Goal: Task Accomplishment & Management: Use online tool/utility

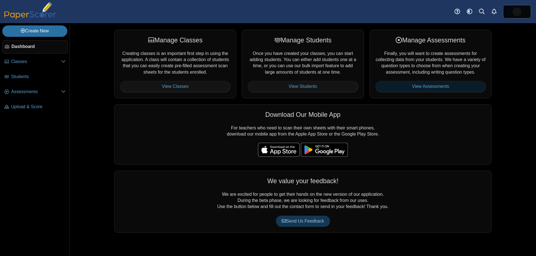
click at [415, 87] on link "View Assessments" at bounding box center [431, 86] width 110 height 11
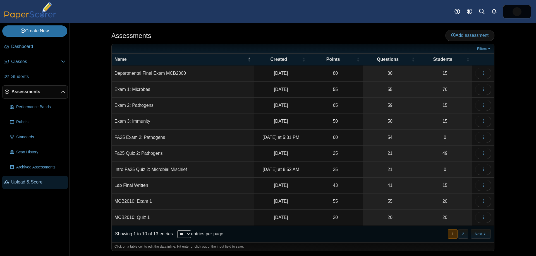
click at [47, 180] on span "Upload & Score" at bounding box center [38, 182] width 54 height 6
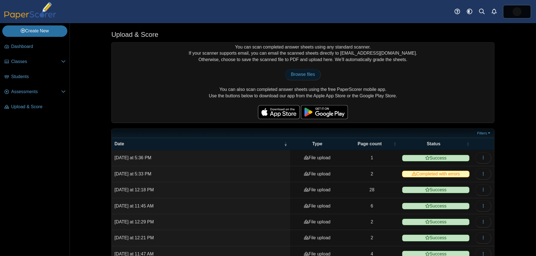
click at [302, 77] on link "Browse files" at bounding box center [303, 74] width 36 height 11
type input "**********"
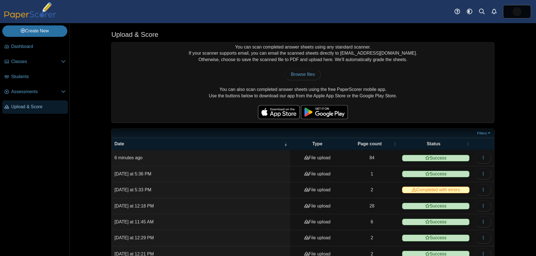
click at [27, 111] on link "Upload & Score" at bounding box center [35, 107] width 66 height 13
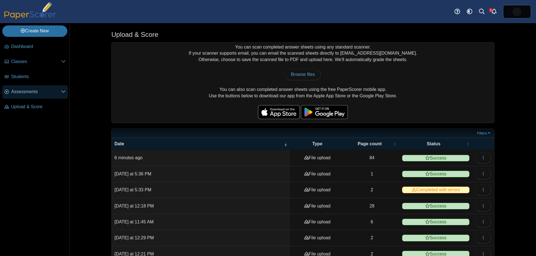
click at [38, 90] on span "Assessments" at bounding box center [36, 92] width 50 height 6
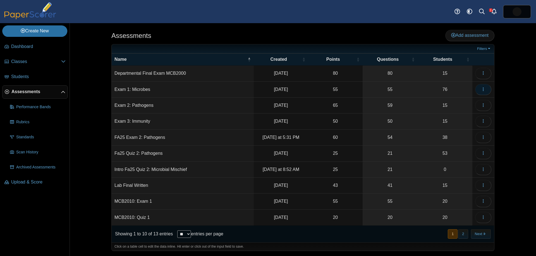
click at [488, 85] on button "button" at bounding box center [483, 89] width 16 height 11
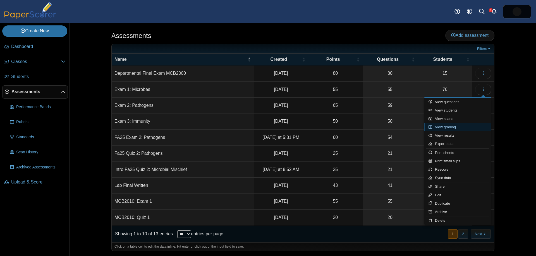
click at [462, 125] on link "View grading" at bounding box center [457, 127] width 67 height 8
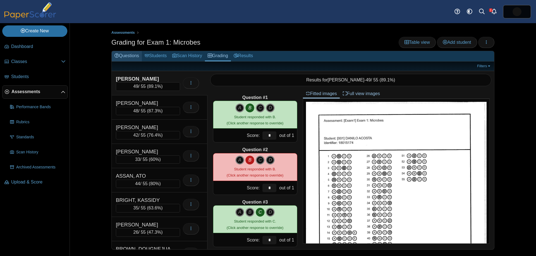
click at [134, 56] on link "Questions" at bounding box center [127, 56] width 30 height 10
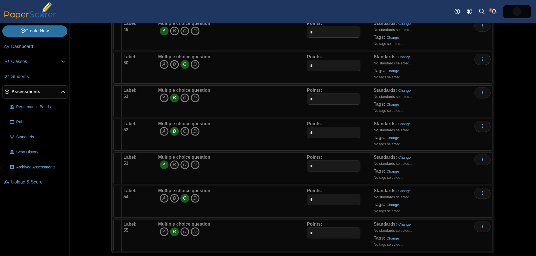
scroll to position [1699, 0]
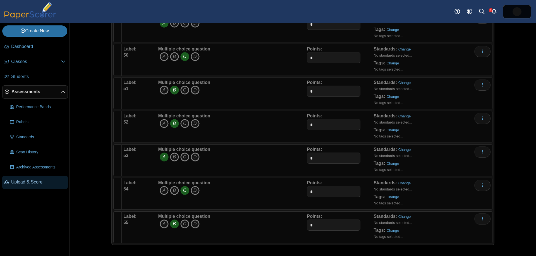
click at [16, 181] on span "Upload & Score" at bounding box center [38, 182] width 54 height 6
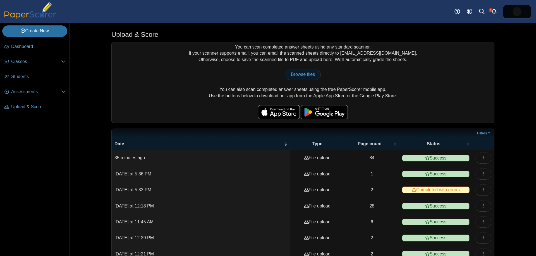
click at [300, 77] on link "Browse files" at bounding box center [303, 74] width 36 height 11
type input "**********"
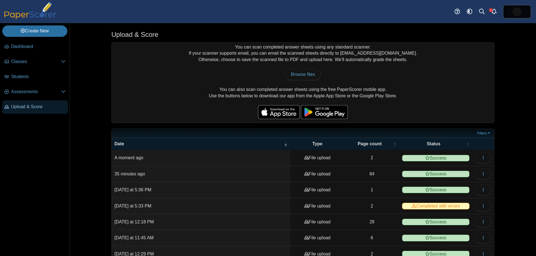
click at [32, 104] on span "Upload & Score" at bounding box center [38, 107] width 54 height 6
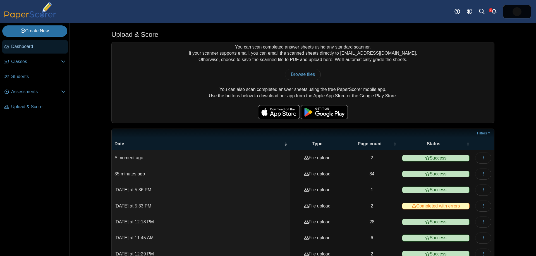
click at [12, 50] on link "Dashboard" at bounding box center [35, 46] width 66 height 13
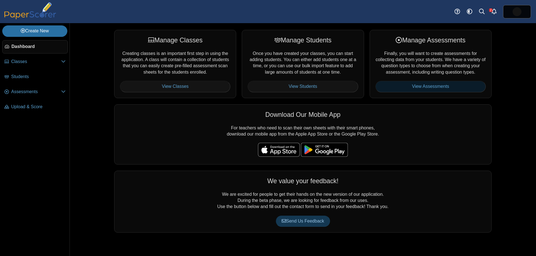
click at [406, 82] on link "View Assessments" at bounding box center [431, 86] width 110 height 11
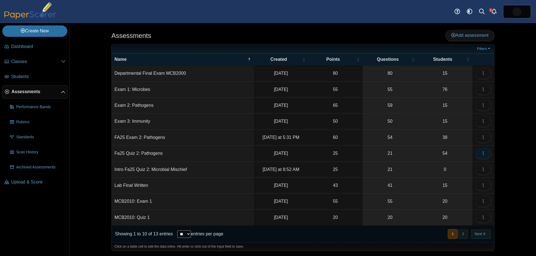
click at [489, 152] on button "button" at bounding box center [483, 153] width 16 height 11
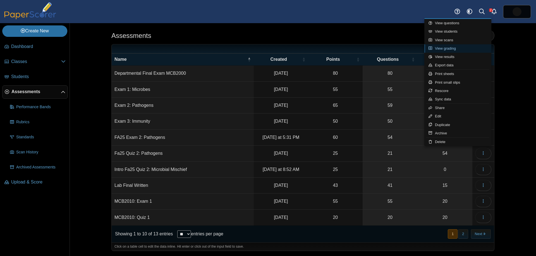
click at [444, 47] on link "View grading" at bounding box center [457, 48] width 67 height 8
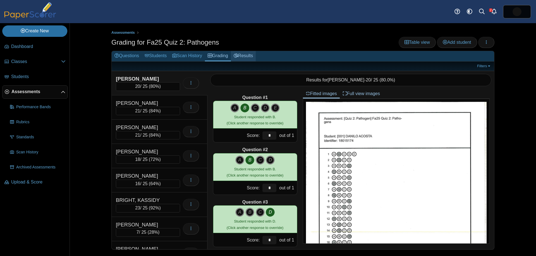
click at [250, 59] on link "Results" at bounding box center [243, 56] width 25 height 10
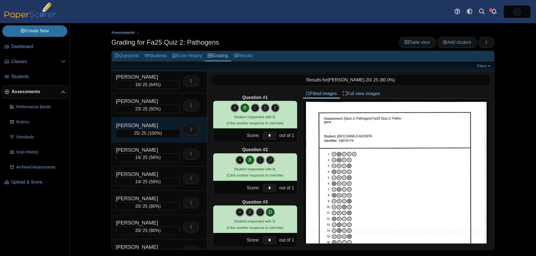
scroll to position [537, 0]
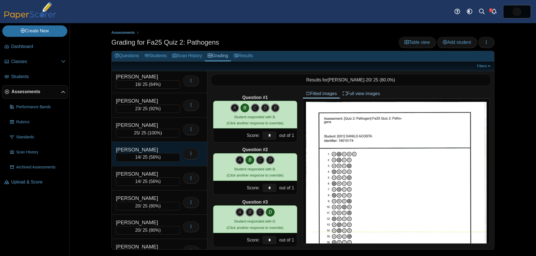
click at [162, 147] on div "JIMENEZ, LEANDRO" at bounding box center [144, 149] width 56 height 7
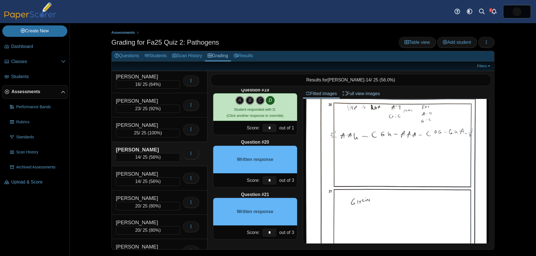
scroll to position [324, 0]
drag, startPoint x: 272, startPoint y: 182, endPoint x: 263, endPoint y: 181, distance: 9.4
click at [263, 181] on input "*" at bounding box center [269, 180] width 14 height 8
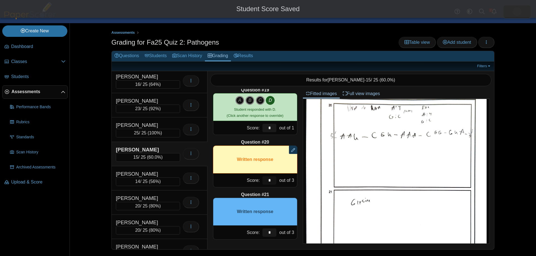
type input "*"
click at [271, 232] on input "*" at bounding box center [269, 233] width 14 height 8
drag, startPoint x: 272, startPoint y: 232, endPoint x: 261, endPoint y: 230, distance: 11.1
click at [261, 230] on div "*" at bounding box center [269, 233] width 17 height 14
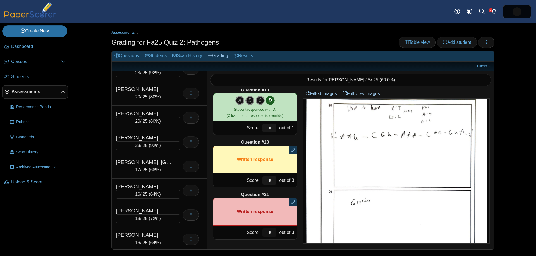
scroll to position [383, 0]
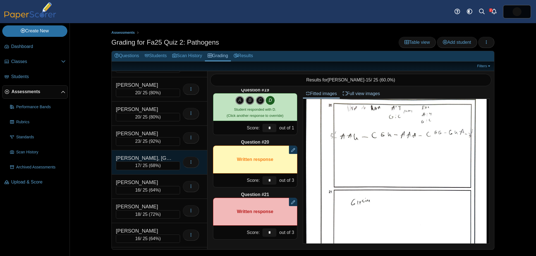
click at [162, 157] on div "HAJIGHOLAM SARYAZDI, AREFEH" at bounding box center [144, 158] width 56 height 7
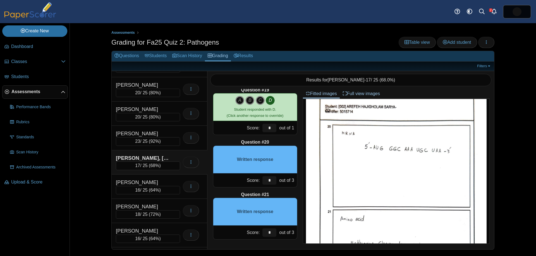
scroll to position [313, 0]
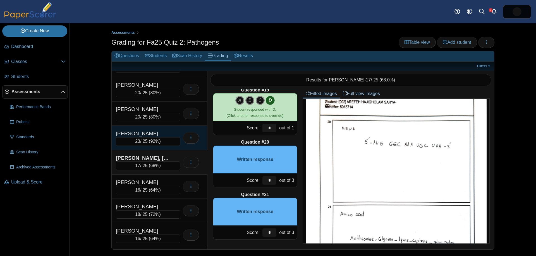
click at [147, 144] on div "23 / 25 ( 92% )" at bounding box center [148, 141] width 64 height 8
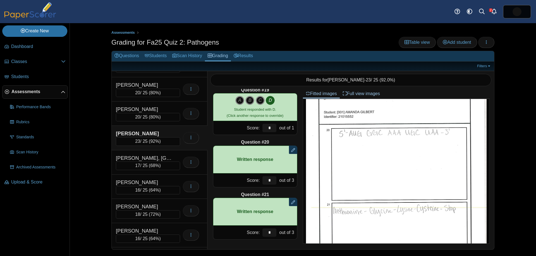
scroll to position [265, 0]
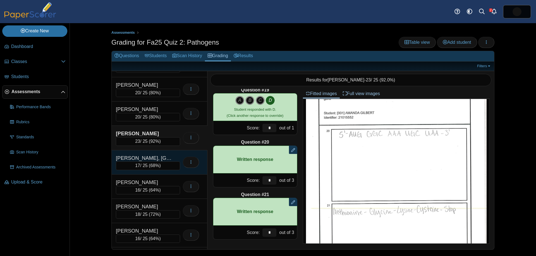
click at [143, 158] on div "HAJIGHOLAM SARYAZDI, AREFEH" at bounding box center [144, 158] width 56 height 7
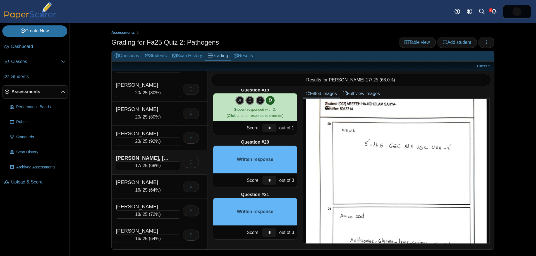
scroll to position [311, 0]
drag, startPoint x: 272, startPoint y: 180, endPoint x: 260, endPoint y: 176, distance: 12.3
click at [259, 178] on div "Score: * out of 3" at bounding box center [255, 181] width 84 height 14
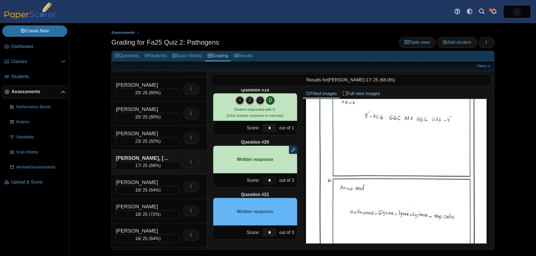
scroll to position [346, 0]
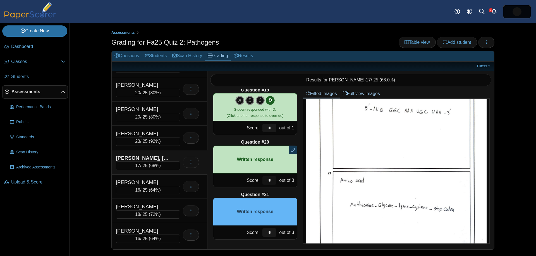
type input "*"
click at [276, 234] on input "*" at bounding box center [269, 233] width 14 height 8
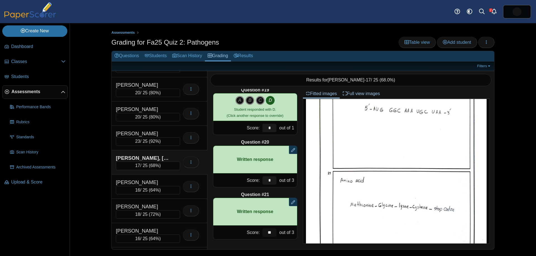
type input "**"
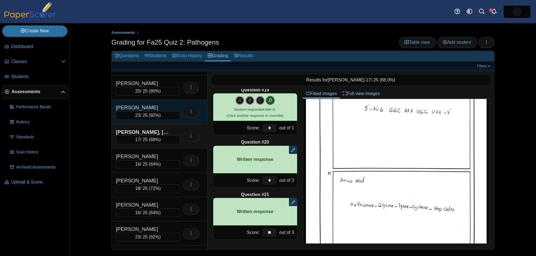
click at [158, 120] on div "GILBERT, AMANDA 23 / 25 ( 92% ) Loading…" at bounding box center [160, 112] width 96 height 24
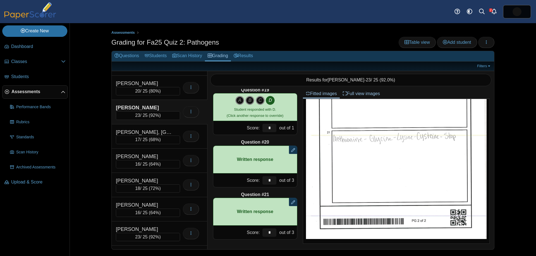
scroll to position [0, 0]
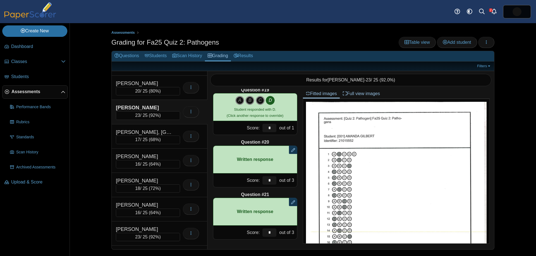
drag, startPoint x: 161, startPoint y: 137, endPoint x: 209, endPoint y: 138, distance: 48.0
click at [161, 137] on div "17 / 25 ( 68% )" at bounding box center [148, 140] width 64 height 8
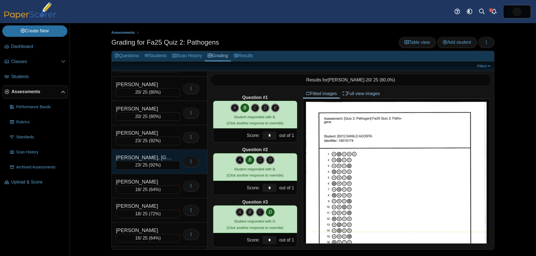
click at [164, 153] on div "HAJIGHOLAM SARYAZDI, AREFEH 23 / 25 ( 92% )" at bounding box center [160, 162] width 96 height 24
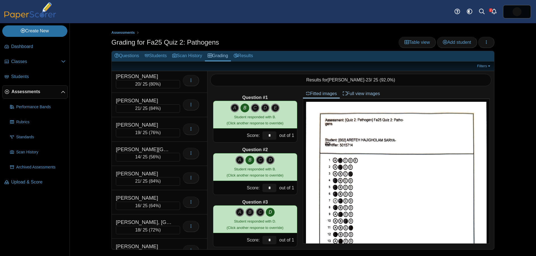
scroll to position [683, 0]
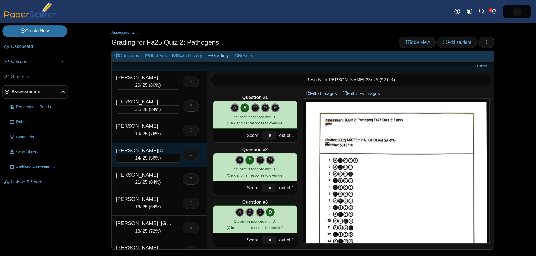
click at [165, 146] on div "MOORE, ALYSSA 14 / 25 ( 56% ) Loading…" at bounding box center [160, 155] width 96 height 24
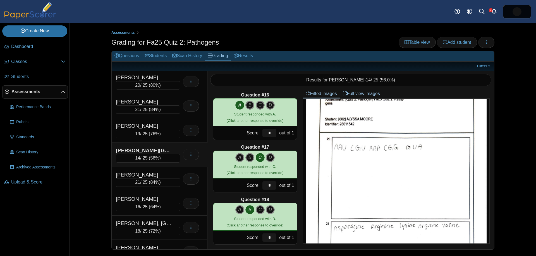
scroll to position [949, 0]
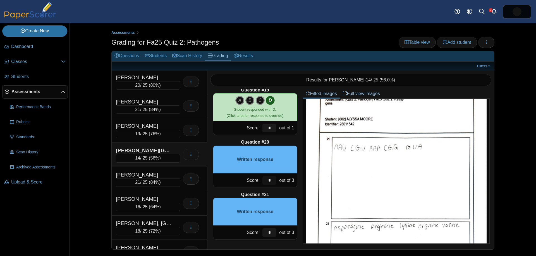
drag, startPoint x: 263, startPoint y: 177, endPoint x: 250, endPoint y: 174, distance: 14.0
click at [250, 174] on div "Score: * out of 3" at bounding box center [255, 181] width 84 height 14
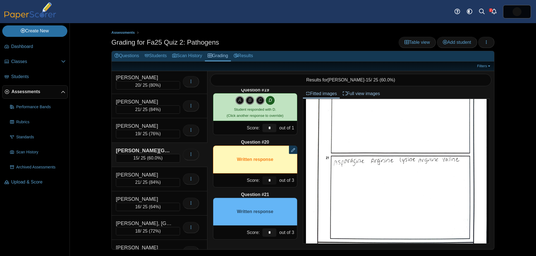
scroll to position [949, 0]
type input "*"
drag, startPoint x: 272, startPoint y: 234, endPoint x: 261, endPoint y: 230, distance: 11.8
click at [262, 230] on input "*" at bounding box center [269, 233] width 14 height 8
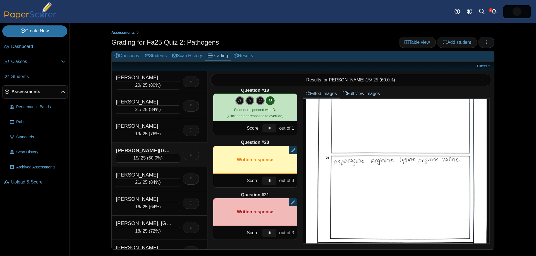
click at [88, 125] on div "Assessments Grading for Fa25 Quiz 2: Pathogens Table view Add student Loading… 7" at bounding box center [303, 139] width 466 height 233
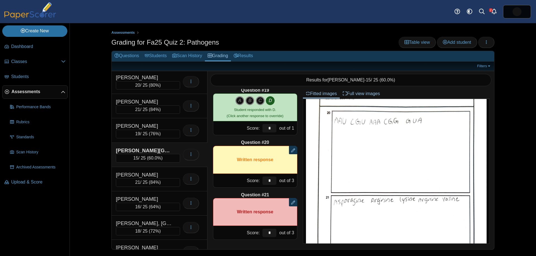
scroll to position [319, 0]
click at [272, 234] on input "*" at bounding box center [269, 233] width 14 height 8
drag, startPoint x: 271, startPoint y: 233, endPoint x: 233, endPoint y: 217, distance: 41.1
click at [240, 221] on div "Question #21 Remove manual score Written response Score: * out of 3" at bounding box center [255, 216] width 84 height 48
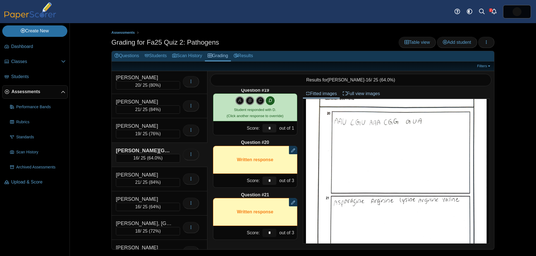
scroll to position [949, 0]
type input "*"
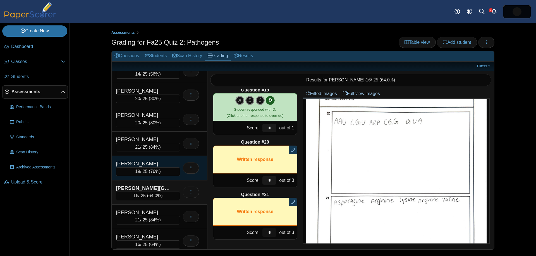
scroll to position [658, 0]
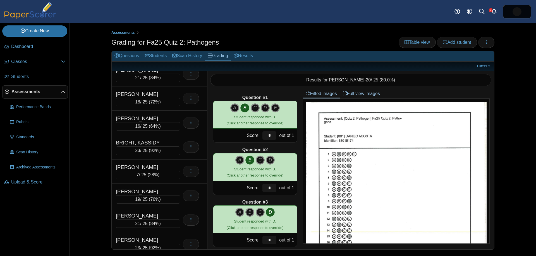
scroll to position [59, 0]
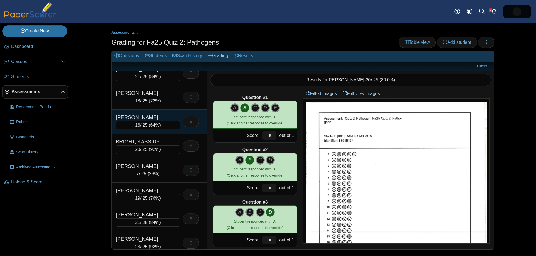
click at [157, 118] on div "[PERSON_NAME]" at bounding box center [144, 117] width 56 height 7
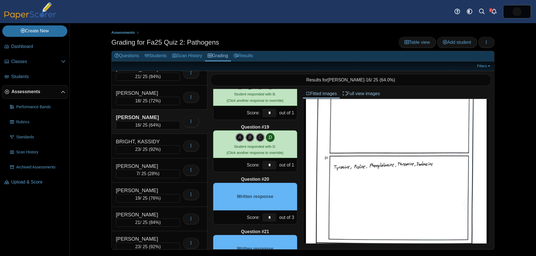
scroll to position [949, 0]
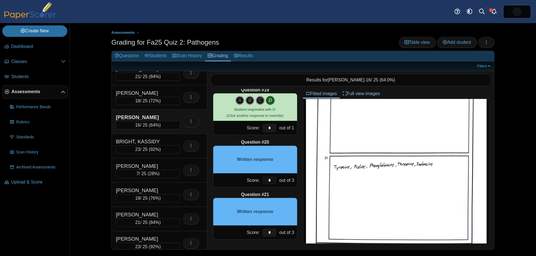
drag, startPoint x: 271, startPoint y: 181, endPoint x: 253, endPoint y: 176, distance: 19.3
click at [250, 176] on div "Score: * out of 3" at bounding box center [255, 181] width 84 height 14
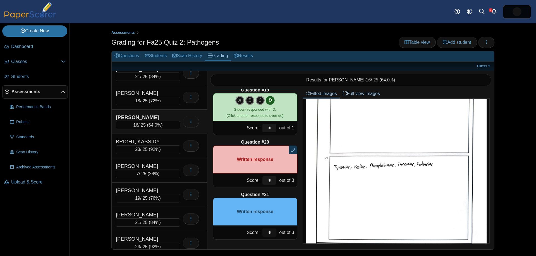
click at [271, 232] on input "*" at bounding box center [269, 233] width 14 height 8
drag, startPoint x: 267, startPoint y: 231, endPoint x: 263, endPoint y: 229, distance: 4.8
click at [263, 229] on input "*" at bounding box center [269, 233] width 14 height 8
type input "*"
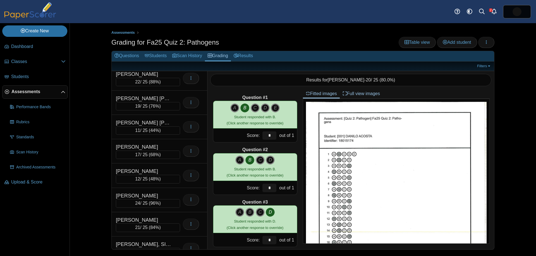
scroll to position [951, 0]
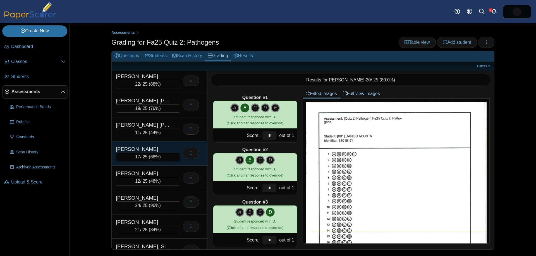
click at [147, 156] on div "17 / 25 ( 68% )" at bounding box center [148, 157] width 64 height 8
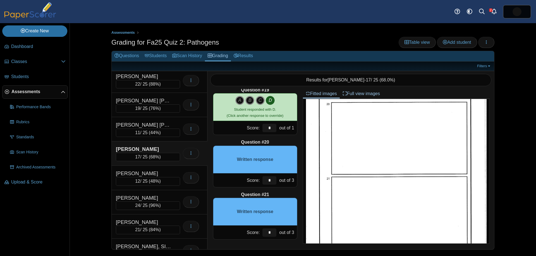
scroll to position [303, 0]
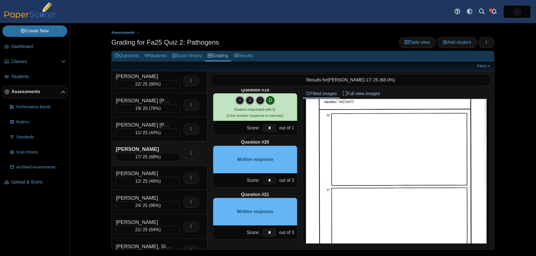
drag, startPoint x: 273, startPoint y: 181, endPoint x: 255, endPoint y: 174, distance: 19.2
click at [255, 175] on div "Score: * out of 3" at bounding box center [255, 181] width 84 height 14
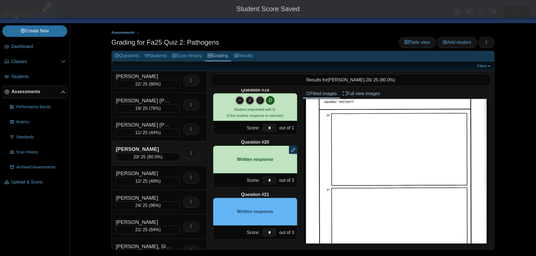
type input "*"
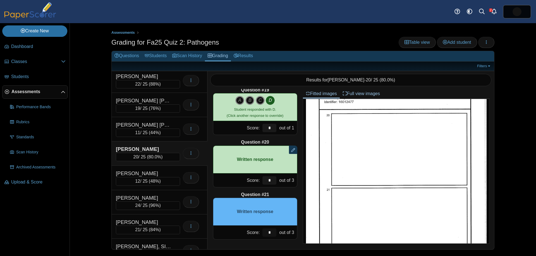
click at [270, 233] on input "*" at bounding box center [269, 233] width 14 height 8
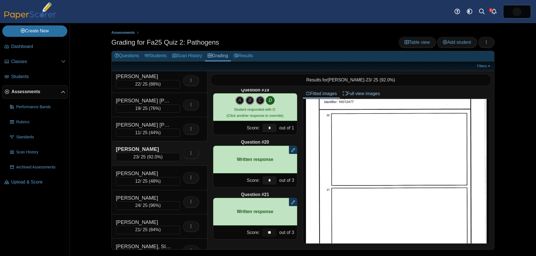
type input "**"
click at [16, 92] on span "Assessments" at bounding box center [35, 92] width 49 height 6
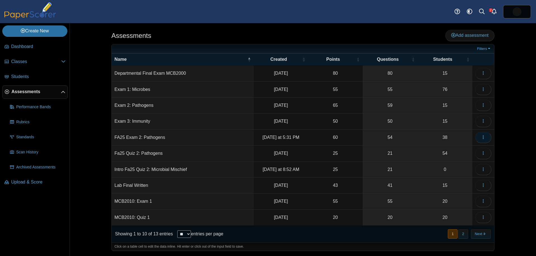
click at [485, 137] on icon "button" at bounding box center [483, 137] width 4 height 4
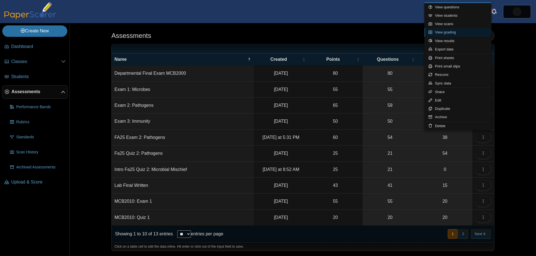
click at [465, 30] on link "View grading" at bounding box center [457, 32] width 67 height 8
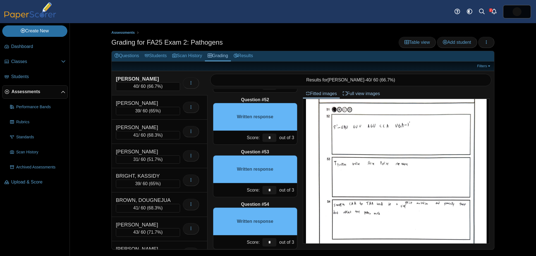
scroll to position [325, 0]
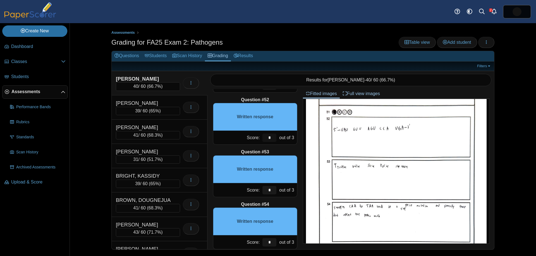
drag, startPoint x: 273, startPoint y: 139, endPoint x: 259, endPoint y: 136, distance: 14.2
click at [259, 137] on div "Score: * out of 3" at bounding box center [255, 138] width 84 height 14
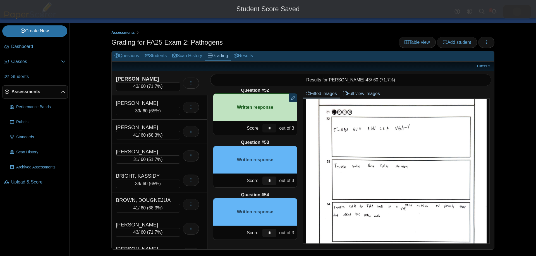
scroll to position [2676, 0]
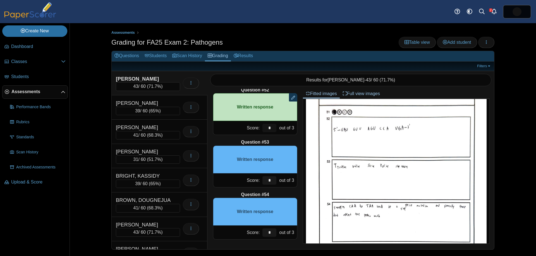
type input "*"
drag, startPoint x: 270, startPoint y: 182, endPoint x: 244, endPoint y: 176, distance: 26.7
click at [249, 178] on div "Score: * out of 3" at bounding box center [255, 181] width 84 height 14
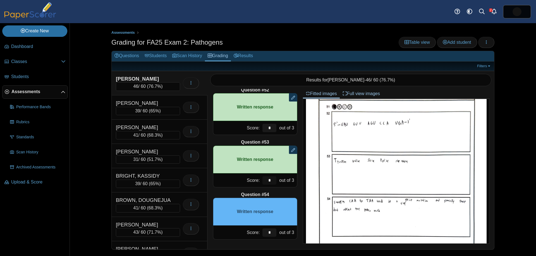
scroll to position [331, 0]
type input "*"
click at [273, 232] on input "*" at bounding box center [269, 233] width 14 height 8
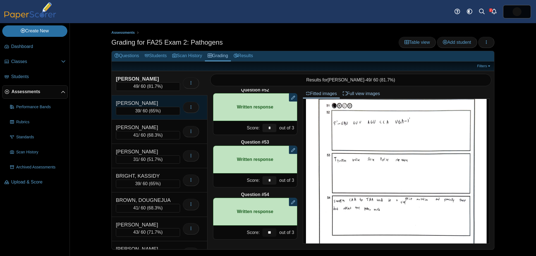
type input "**"
click at [164, 103] on div "[PERSON_NAME]" at bounding box center [144, 103] width 56 height 7
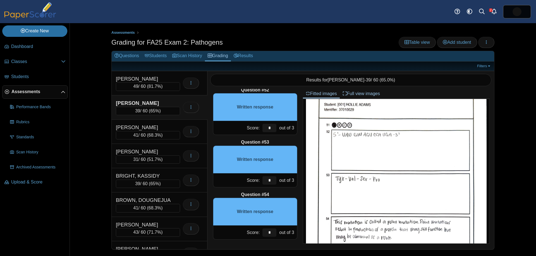
scroll to position [280, 0]
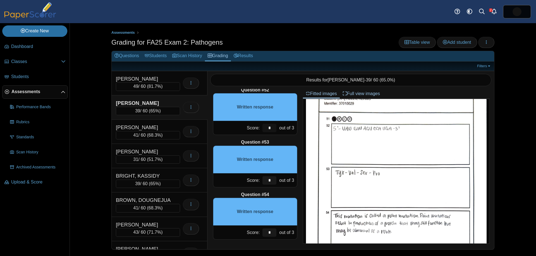
drag, startPoint x: 272, startPoint y: 128, endPoint x: 241, endPoint y: 124, distance: 31.0
click at [238, 124] on div "Score: * out of 3" at bounding box center [255, 128] width 84 height 14
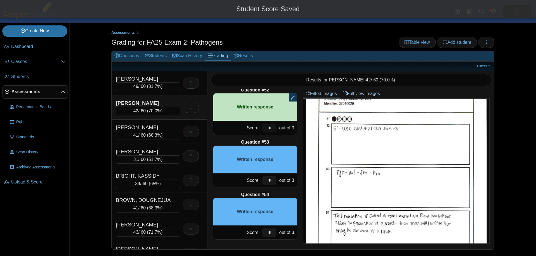
type input "*"
click at [252, 176] on div "Score: * out of 3" at bounding box center [255, 181] width 84 height 14
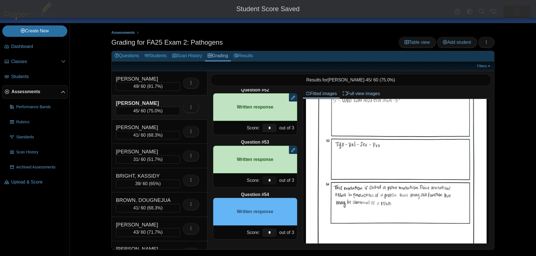
scroll to position [314, 0]
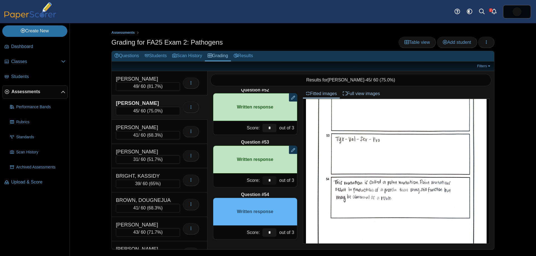
type input "*"
drag, startPoint x: 272, startPoint y: 232, endPoint x: 252, endPoint y: 226, distance: 21.6
click at [248, 227] on div "Score: * out of 3" at bounding box center [255, 233] width 84 height 14
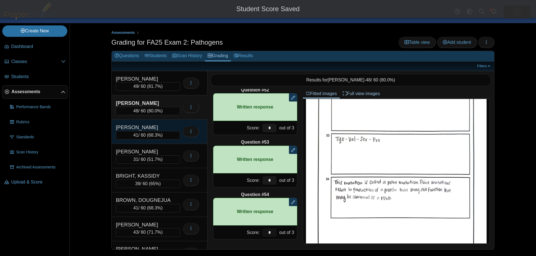
type input "*"
click at [161, 123] on div "ANDERSON, LANEY 41 / 60 ( 68.3% ) Loading…" at bounding box center [160, 132] width 96 height 24
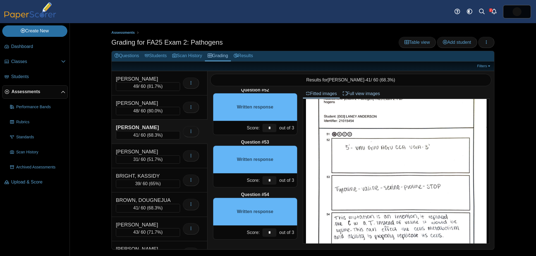
scroll to position [294, 0]
drag, startPoint x: 272, startPoint y: 129, endPoint x: 263, endPoint y: 126, distance: 9.4
click at [264, 127] on input "*" at bounding box center [269, 128] width 14 height 8
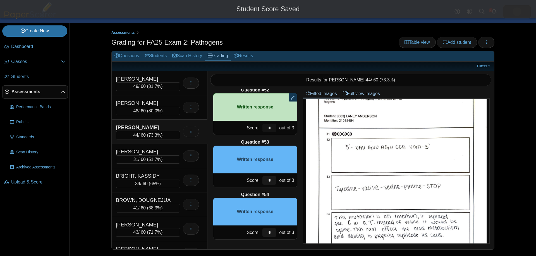
scroll to position [2676, 0]
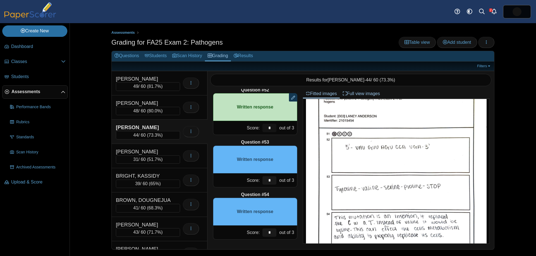
type input "*"
drag, startPoint x: 272, startPoint y: 183, endPoint x: 260, endPoint y: 180, distance: 12.7
click at [259, 180] on div "Score: * out of 3" at bounding box center [255, 181] width 84 height 14
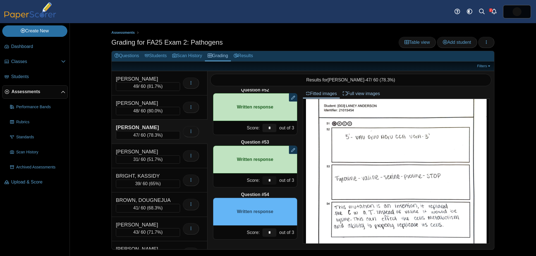
scroll to position [305, 0]
type input "*"
drag, startPoint x: 271, startPoint y: 230, endPoint x: 268, endPoint y: 228, distance: 3.6
click at [270, 229] on input "*" at bounding box center [269, 233] width 14 height 8
drag, startPoint x: 264, startPoint y: 230, endPoint x: 261, endPoint y: 227, distance: 4.5
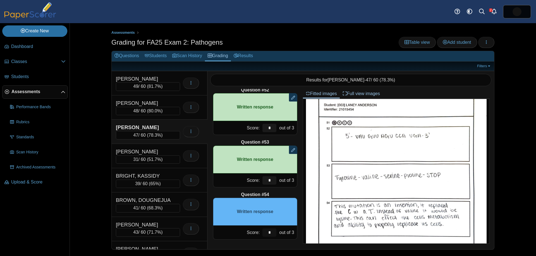
click at [261, 228] on div "*" at bounding box center [269, 233] width 17 height 14
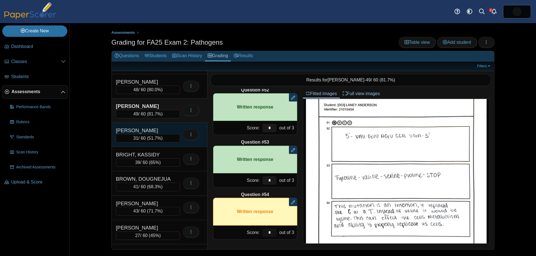
type input "*"
click at [167, 126] on div "ANDERSON, MAKENNA 31 / 60 ( 51.7% ) Loading…" at bounding box center [160, 135] width 96 height 24
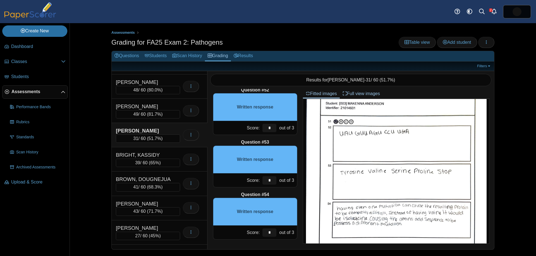
scroll to position [284, 0]
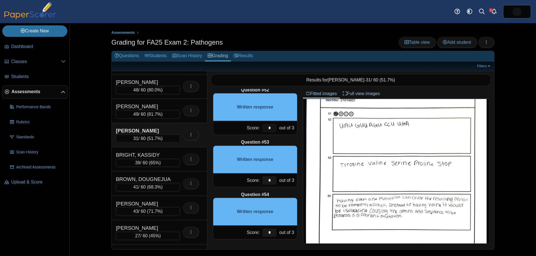
click at [256, 129] on div "Score: * out of 3" at bounding box center [255, 128] width 84 height 14
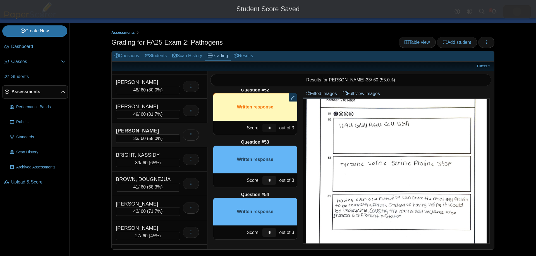
type input "*"
drag, startPoint x: 265, startPoint y: 179, endPoint x: 255, endPoint y: 176, distance: 10.2
click at [254, 176] on div "Score: * out of 3" at bounding box center [255, 181] width 84 height 14
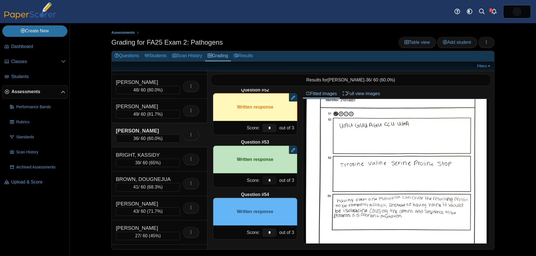
type input "*"
drag, startPoint x: 271, startPoint y: 233, endPoint x: 265, endPoint y: 230, distance: 6.4
click at [264, 231] on input "*" at bounding box center [269, 233] width 14 height 8
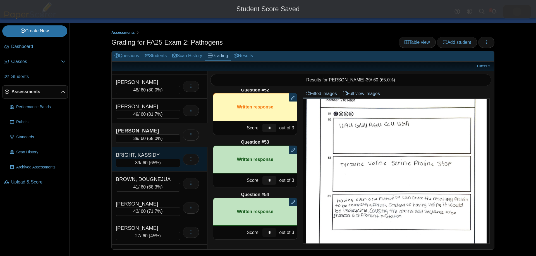
type input "*"
click at [164, 154] on div "BRIGHT, KASSIDY" at bounding box center [144, 155] width 56 height 7
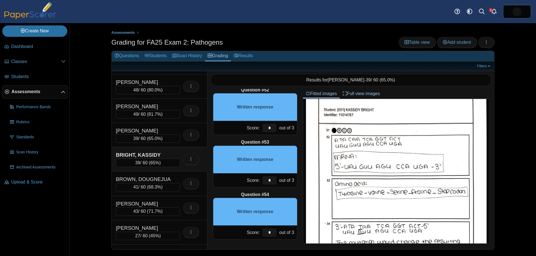
scroll to position [306, 0]
drag, startPoint x: 274, startPoint y: 128, endPoint x: 257, endPoint y: 127, distance: 17.6
click at [255, 127] on div "Score: * out of 3" at bounding box center [255, 128] width 84 height 14
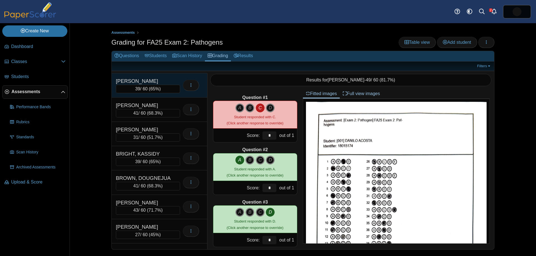
scroll to position [26, 0]
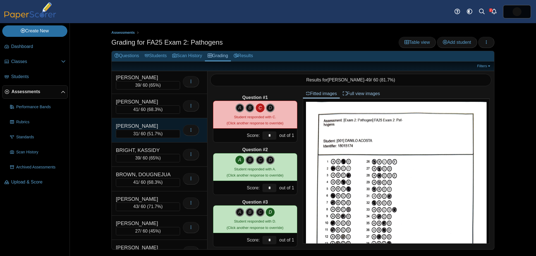
click at [161, 129] on div "[PERSON_NAME]" at bounding box center [144, 126] width 56 height 7
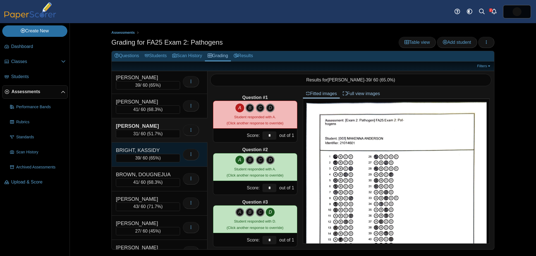
click at [162, 147] on div "BRIGHT, KASSIDY" at bounding box center [144, 150] width 56 height 7
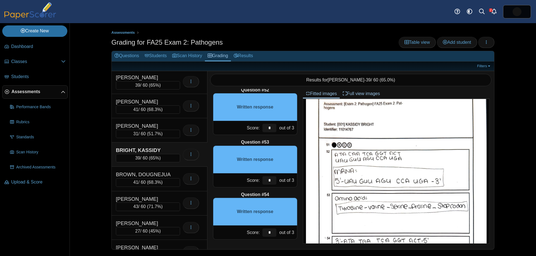
scroll to position [308, 0]
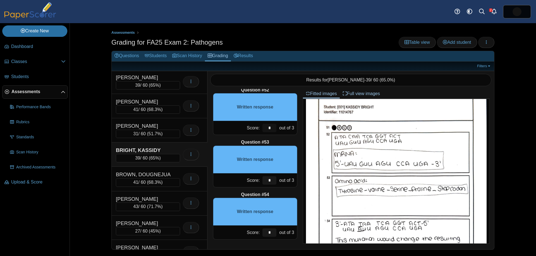
drag, startPoint x: 271, startPoint y: 128, endPoint x: 259, endPoint y: 127, distance: 12.0
click at [259, 127] on div "Score: * out of 3" at bounding box center [255, 128] width 84 height 14
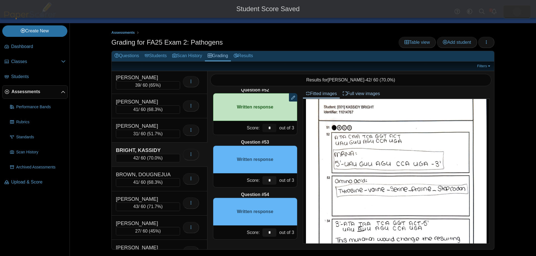
type input "*"
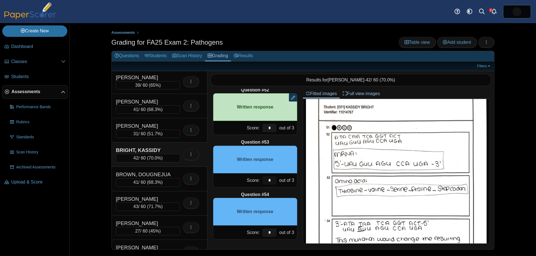
drag, startPoint x: 273, startPoint y: 181, endPoint x: 254, endPoint y: 175, distance: 19.7
click at [255, 176] on div "Score: * out of 3" at bounding box center [255, 181] width 84 height 14
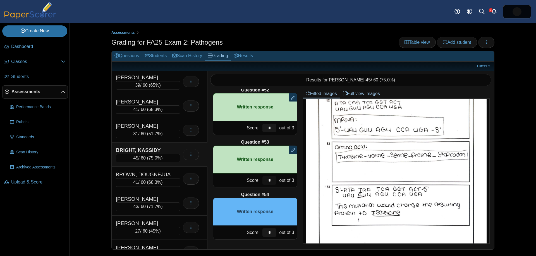
scroll to position [343, 0]
type input "*"
drag, startPoint x: 271, startPoint y: 234, endPoint x: 265, endPoint y: 233, distance: 6.5
click at [265, 233] on input "*" at bounding box center [269, 233] width 14 height 8
type input "*"
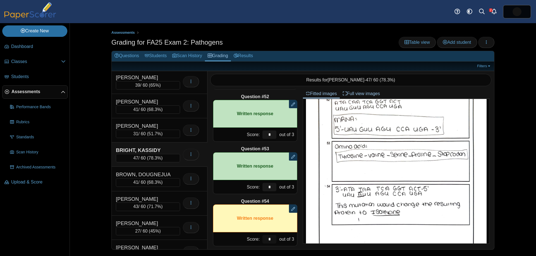
scroll to position [2670, 0]
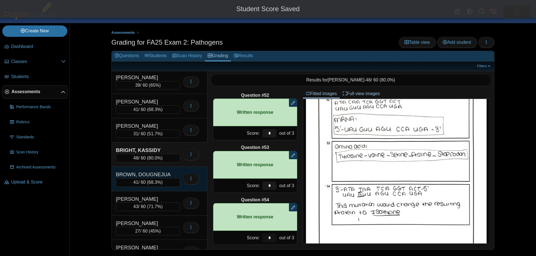
type input "*"
click at [168, 174] on div "BROWN, DOUGNEJUA" at bounding box center [144, 174] width 56 height 7
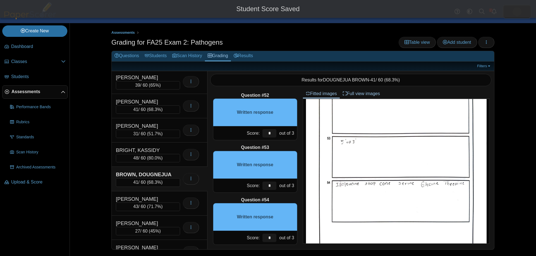
scroll to position [0, 0]
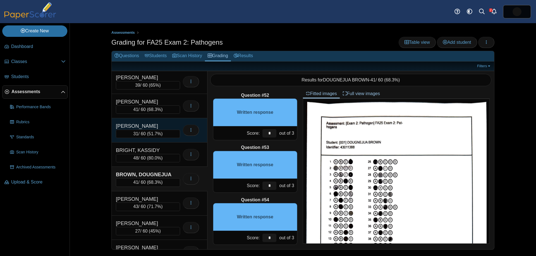
click at [159, 128] on div "[PERSON_NAME]" at bounding box center [144, 126] width 56 height 7
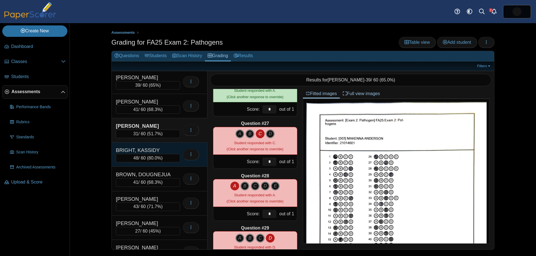
scroll to position [1333, 0]
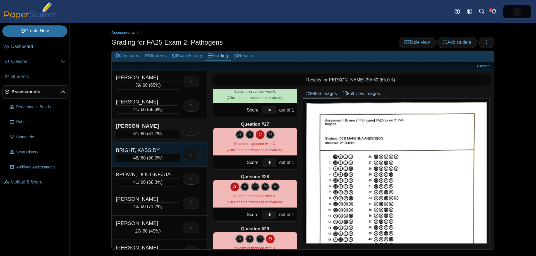
click at [150, 146] on div "BRIGHT, KASSIDY 48 / 60 ( 80.0% ) Loading…" at bounding box center [160, 155] width 96 height 24
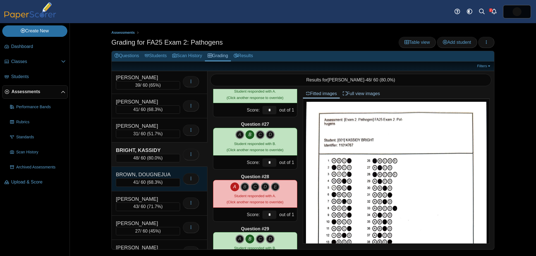
click at [172, 171] on div "BROWN, DOUGNEJUA" at bounding box center [148, 174] width 64 height 7
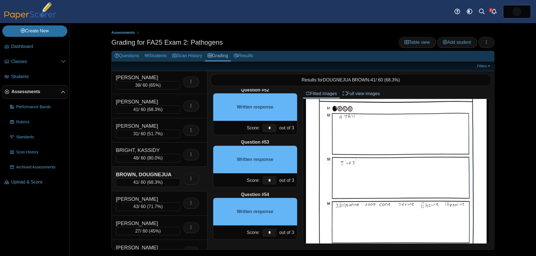
scroll to position [321, 0]
drag, startPoint x: 274, startPoint y: 128, endPoint x: 241, endPoint y: 127, distance: 32.7
click at [238, 127] on div "Score: * out of 3" at bounding box center [255, 128] width 84 height 14
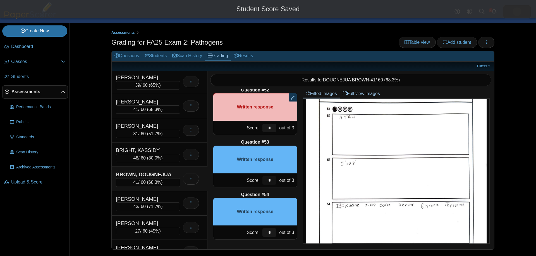
drag, startPoint x: 266, startPoint y: 180, endPoint x: 269, endPoint y: 179, distance: 3.7
click at [263, 180] on input "*" at bounding box center [269, 180] width 14 height 8
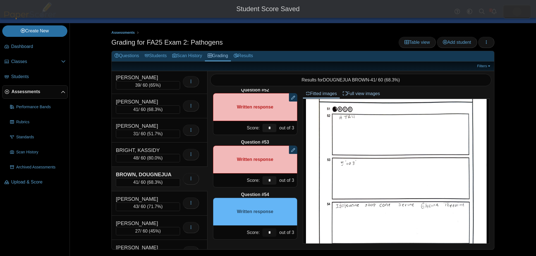
click at [257, 229] on div "Score: * out of 3" at bounding box center [255, 233] width 84 height 14
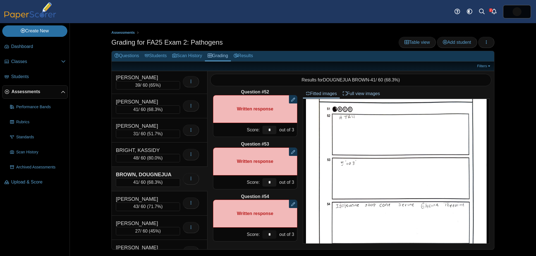
scroll to position [2676, 0]
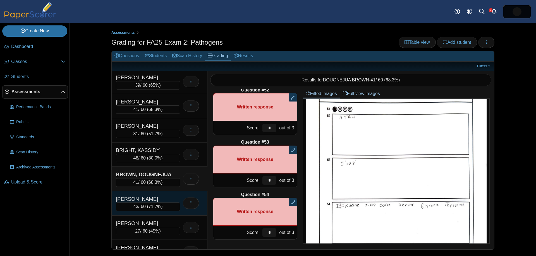
click at [160, 199] on div "[PERSON_NAME]" at bounding box center [144, 199] width 56 height 7
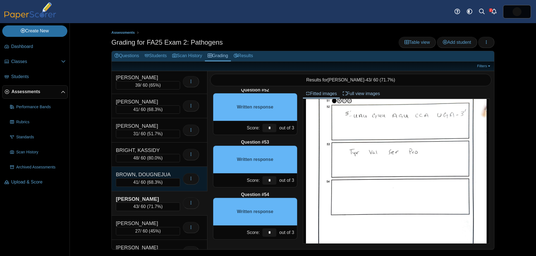
scroll to position [0, 0]
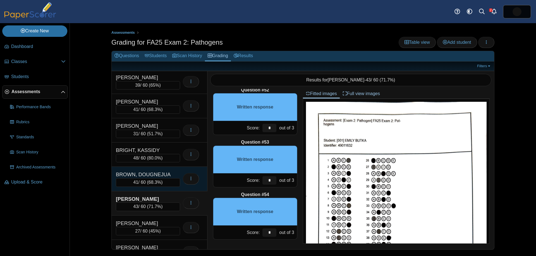
click at [165, 177] on div "BROWN, DOUGNEJUA" at bounding box center [144, 174] width 56 height 7
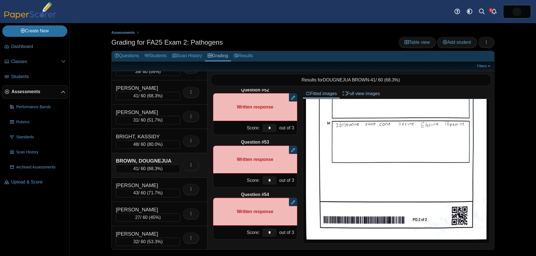
scroll to position [40, 0]
click at [164, 186] on div "[PERSON_NAME]" at bounding box center [144, 184] width 56 height 7
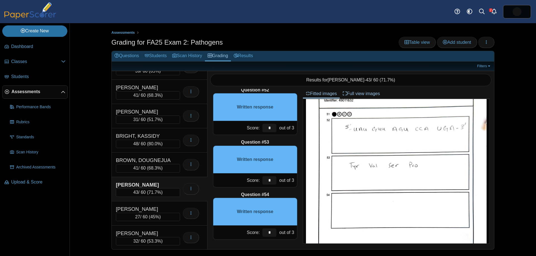
scroll to position [307, 0]
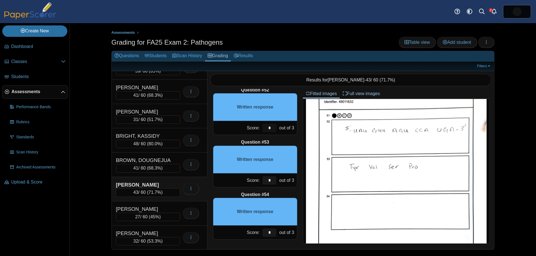
drag, startPoint x: 270, startPoint y: 130, endPoint x: 257, endPoint y: 121, distance: 15.6
click at [257, 121] on div "Score: * out of 3" at bounding box center [255, 128] width 84 height 14
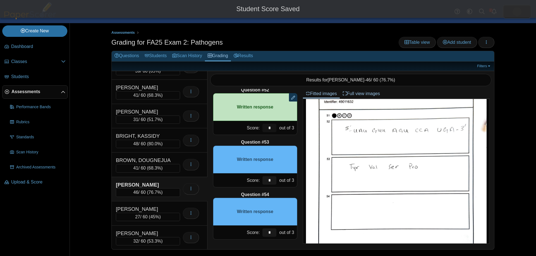
type input "*"
drag, startPoint x: 272, startPoint y: 179, endPoint x: 260, endPoint y: 172, distance: 13.5
click at [259, 173] on div "Question #53 Written response Score: * out of 3" at bounding box center [255, 163] width 84 height 48
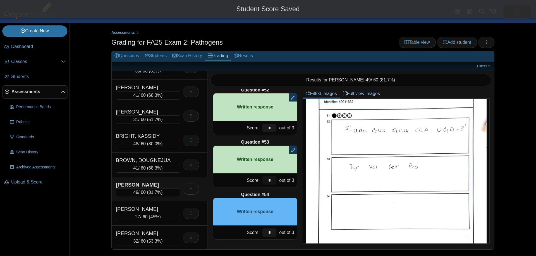
type input "*"
drag, startPoint x: 270, startPoint y: 232, endPoint x: 245, endPoint y: 219, distance: 28.0
click at [246, 222] on div "Question #54 Written response Score: * out of 3" at bounding box center [255, 216] width 84 height 48
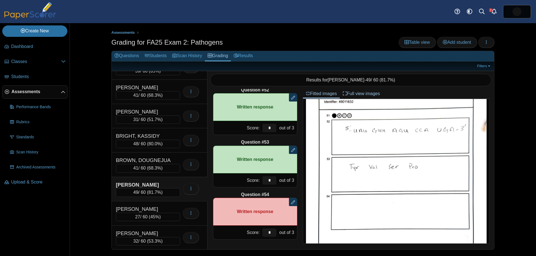
click at [149, 190] on span "81.7%" at bounding box center [155, 192] width 13 height 5
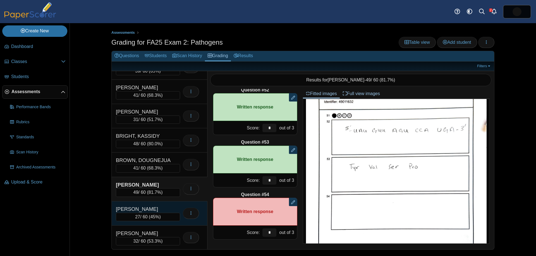
click at [164, 207] on div "[PERSON_NAME]" at bounding box center [144, 209] width 56 height 7
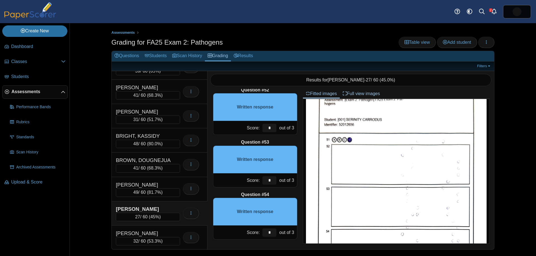
scroll to position [293, 0]
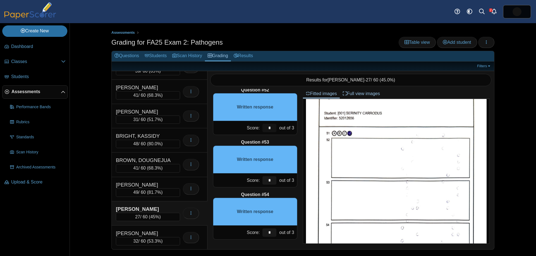
drag, startPoint x: 269, startPoint y: 129, endPoint x: 241, endPoint y: 127, distance: 28.9
click at [248, 127] on div "Score: * out of 3" at bounding box center [255, 128] width 84 height 14
drag, startPoint x: 272, startPoint y: 180, endPoint x: 252, endPoint y: 176, distance: 20.5
click at [251, 176] on div "Score: * out of 3" at bounding box center [255, 181] width 84 height 14
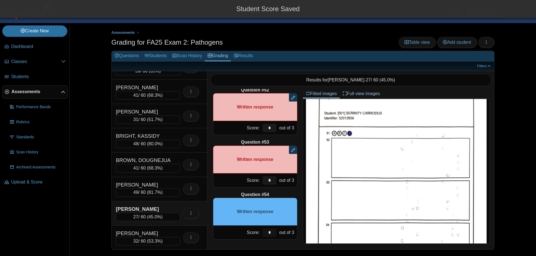
drag, startPoint x: 272, startPoint y: 233, endPoint x: 259, endPoint y: 228, distance: 14.1
click at [255, 231] on div "Score: * out of 3" at bounding box center [255, 233] width 84 height 14
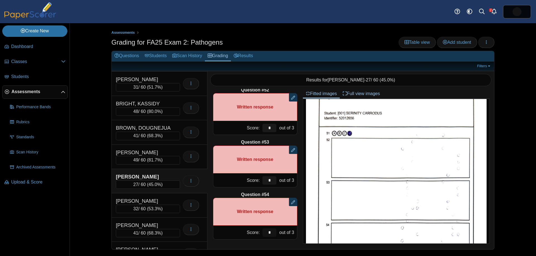
scroll to position [72, 0]
click at [171, 197] on div "DEEMER, JOHN 32 / 60 ( 53.3% ) Loading…" at bounding box center [160, 206] width 96 height 24
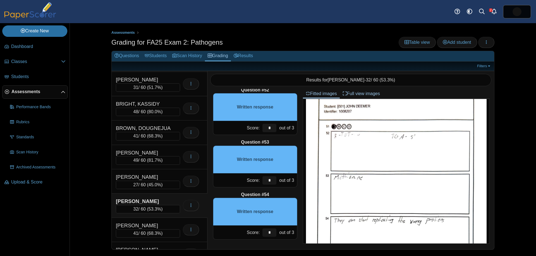
scroll to position [303, 0]
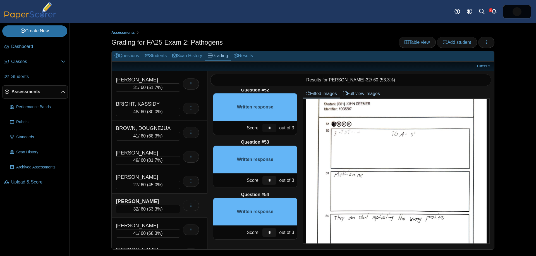
drag, startPoint x: 271, startPoint y: 130, endPoint x: 246, endPoint y: 125, distance: 25.2
click at [252, 126] on div "Score: * out of 3" at bounding box center [255, 128] width 84 height 14
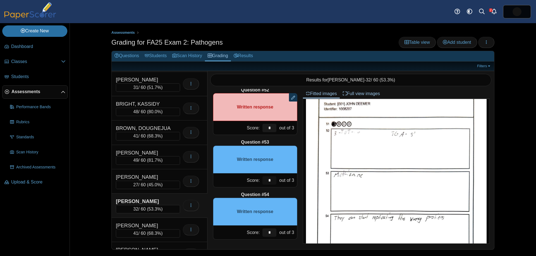
drag, startPoint x: 273, startPoint y: 182, endPoint x: 257, endPoint y: 175, distance: 17.3
click at [261, 178] on div "*" at bounding box center [269, 181] width 17 height 14
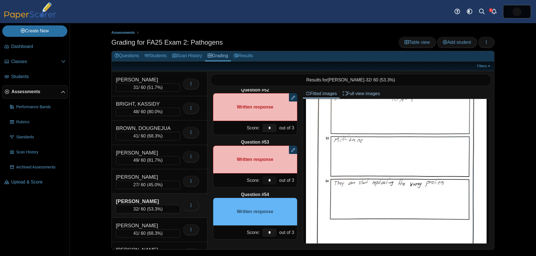
scroll to position [338, 0]
drag, startPoint x: 273, startPoint y: 234, endPoint x: 266, endPoint y: 233, distance: 7.1
click at [266, 233] on input "*" at bounding box center [269, 233] width 14 height 8
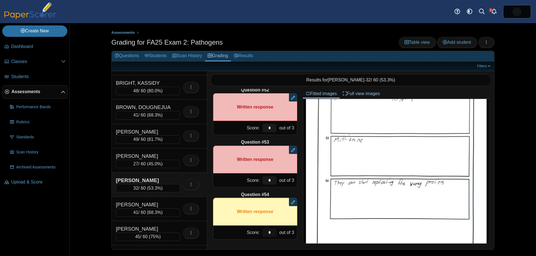
scroll to position [94, 0]
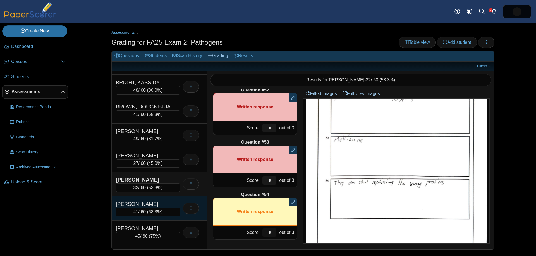
type input "*"
click at [158, 208] on div "41 / 60 ( 68.3% )" at bounding box center [148, 212] width 64 height 8
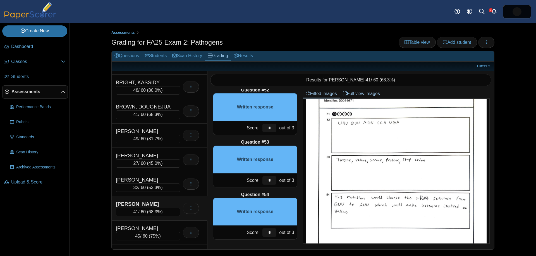
scroll to position [306, 0]
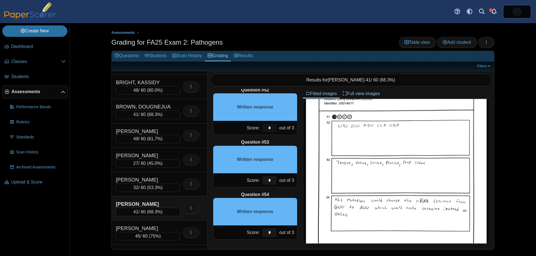
drag, startPoint x: 272, startPoint y: 129, endPoint x: 257, endPoint y: 126, distance: 15.4
click at [257, 126] on div "Score: * out of 3" at bounding box center [255, 128] width 84 height 14
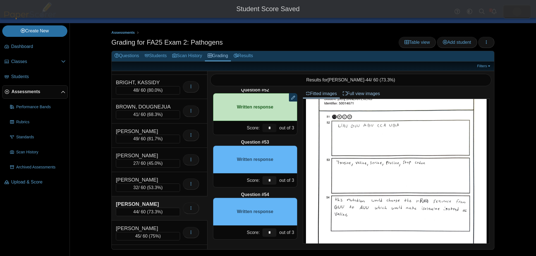
type input "*"
drag, startPoint x: 268, startPoint y: 181, endPoint x: 264, endPoint y: 177, distance: 5.3
click at [250, 174] on div "Score: * out of 3" at bounding box center [255, 181] width 84 height 14
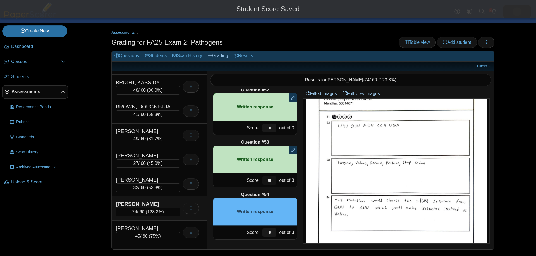
drag, startPoint x: 271, startPoint y: 181, endPoint x: 267, endPoint y: 179, distance: 4.3
click at [258, 178] on div "Score: ** out of 3" at bounding box center [255, 181] width 84 height 14
type input "*"
click at [273, 234] on input "*" at bounding box center [269, 233] width 14 height 8
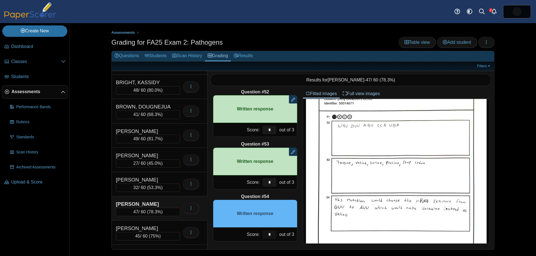
scroll to position [2676, 0]
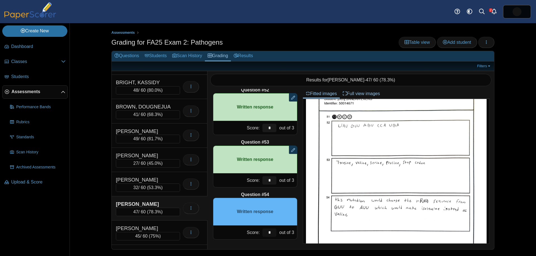
drag, startPoint x: 271, startPoint y: 233, endPoint x: 261, endPoint y: 228, distance: 11.6
click at [259, 228] on div "Score: * out of 3" at bounding box center [255, 233] width 84 height 14
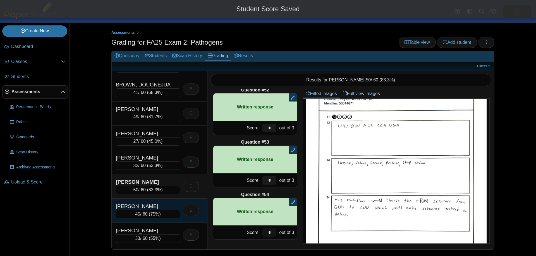
scroll to position [118, 0]
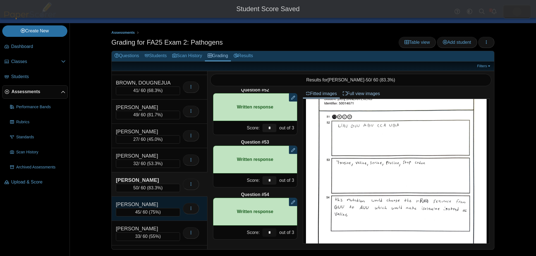
type input "*"
click at [157, 205] on div "[PERSON_NAME]" at bounding box center [144, 204] width 56 height 7
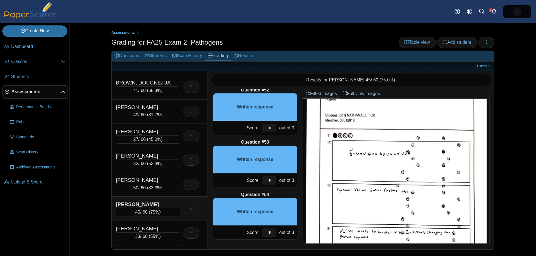
scroll to position [294, 0]
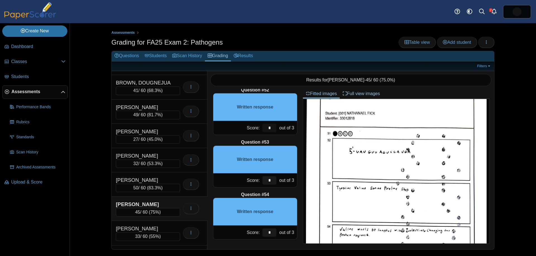
drag, startPoint x: 272, startPoint y: 128, endPoint x: 263, endPoint y: 124, distance: 10.0
click at [262, 125] on input "*" at bounding box center [269, 128] width 14 height 8
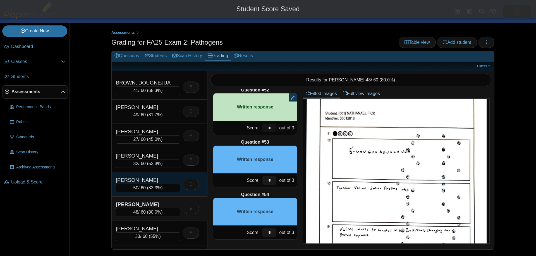
type input "*"
click at [150, 185] on div "50 / 60 ( 83.3% )" at bounding box center [148, 188] width 64 height 8
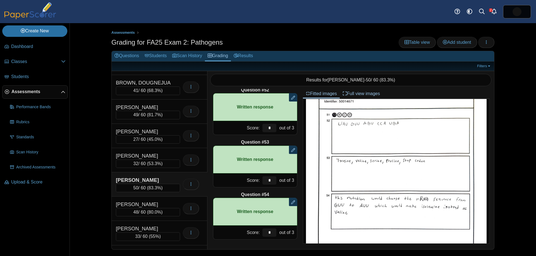
scroll to position [296, 0]
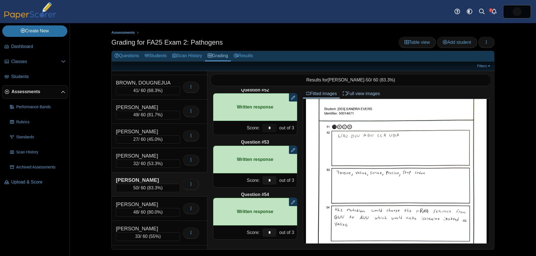
drag, startPoint x: 273, startPoint y: 127, endPoint x: 256, endPoint y: 125, distance: 17.4
click at [256, 125] on div "Score: * out of 3" at bounding box center [255, 128] width 84 height 14
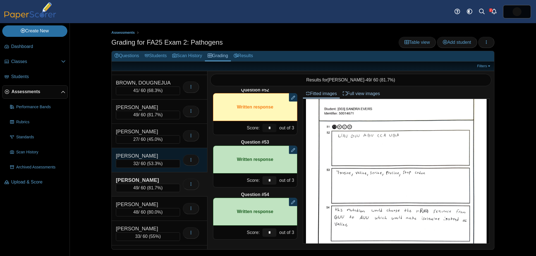
type input "*"
click at [156, 154] on div "[PERSON_NAME]" at bounding box center [144, 155] width 56 height 7
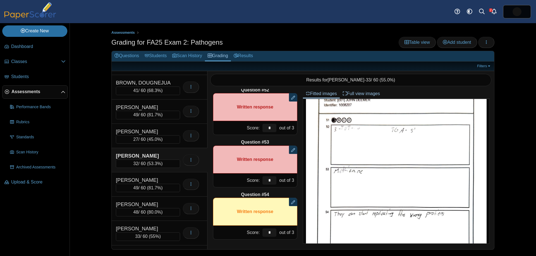
scroll to position [295, 0]
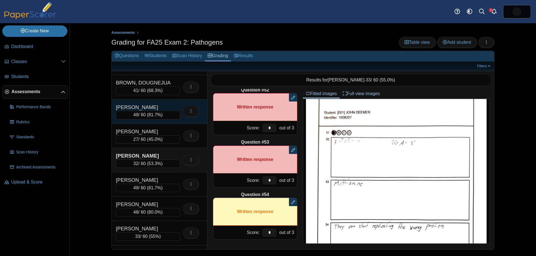
click at [151, 109] on div "[PERSON_NAME]" at bounding box center [144, 107] width 56 height 7
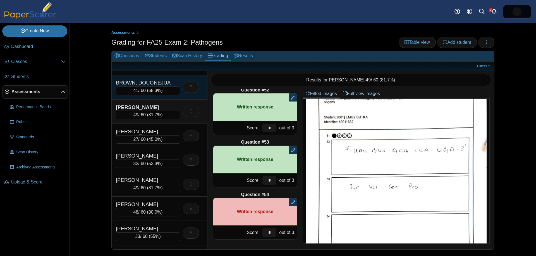
scroll to position [287, 0]
click at [154, 87] on div "41 / 60 ( 68.3% )" at bounding box center [148, 91] width 64 height 8
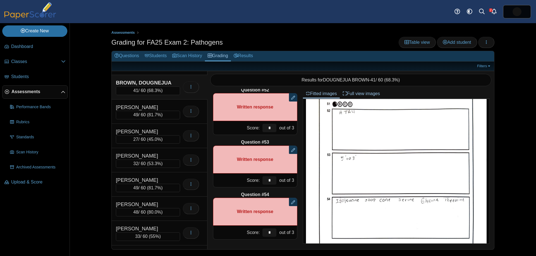
scroll to position [306, 0]
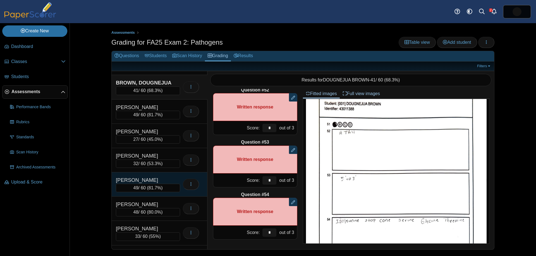
click at [154, 177] on div "[PERSON_NAME]" at bounding box center [144, 180] width 56 height 7
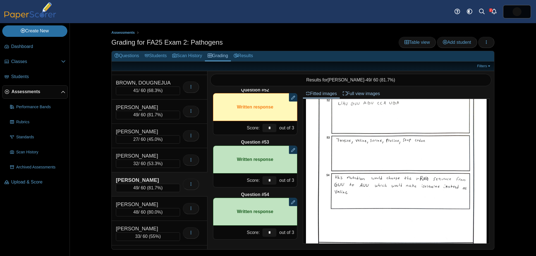
scroll to position [325, 0]
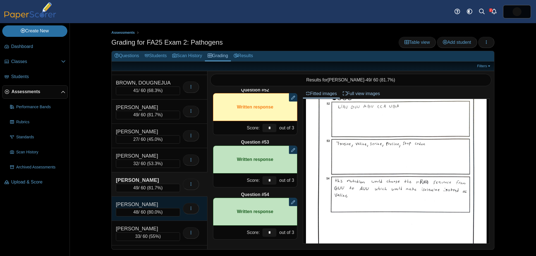
click at [159, 206] on div "FICK, NATHANAEL" at bounding box center [144, 204] width 56 height 7
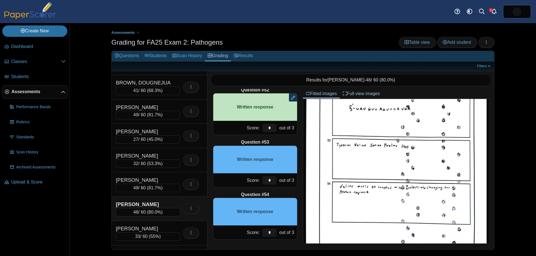
scroll to position [333, 0]
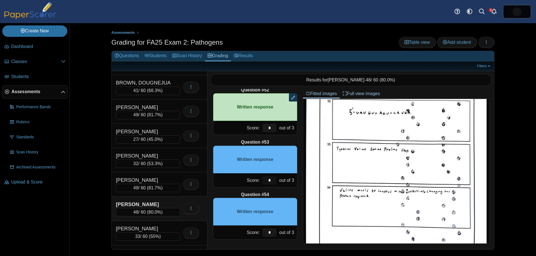
drag, startPoint x: 274, startPoint y: 181, endPoint x: 259, endPoint y: 181, distance: 15.1
click at [259, 181] on div "Score: * out of 3" at bounding box center [255, 181] width 84 height 14
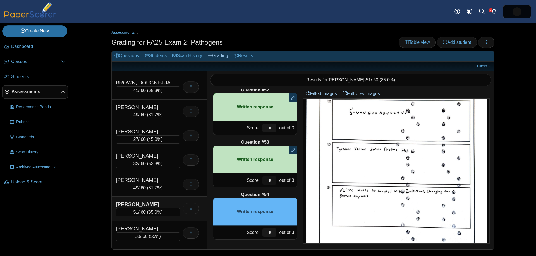
type input "*"
drag, startPoint x: 270, startPoint y: 232, endPoint x: 259, endPoint y: 228, distance: 12.3
click at [259, 228] on div "Score: * out of 3" at bounding box center [255, 233] width 84 height 14
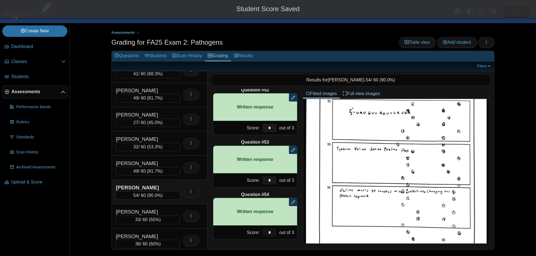
scroll to position [136, 0]
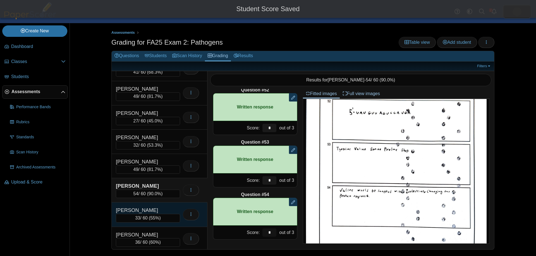
type input "*"
click at [147, 209] on div "[PERSON_NAME]" at bounding box center [144, 210] width 56 height 7
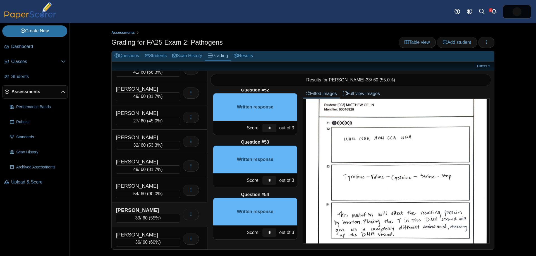
scroll to position [309, 0]
drag, startPoint x: 272, startPoint y: 127, endPoint x: 259, endPoint y: 125, distance: 13.3
click at [260, 125] on div "Score: * out of 3" at bounding box center [255, 128] width 84 height 14
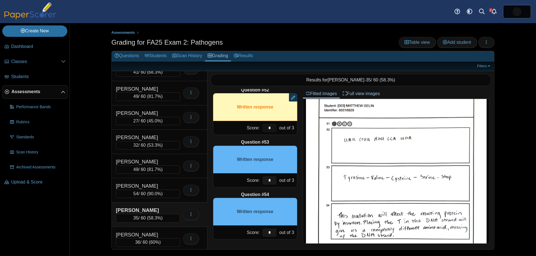
type input "*"
drag, startPoint x: 272, startPoint y: 179, endPoint x: 249, endPoint y: 171, distance: 24.4
click at [251, 171] on div "Question #53 Written response Score: * out of 3" at bounding box center [255, 163] width 84 height 48
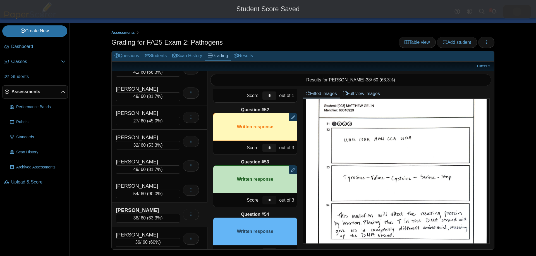
scroll to position [2676, 0]
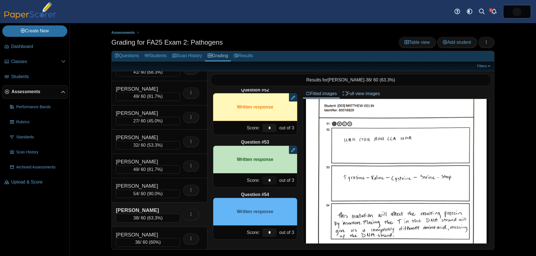
type input "*"
click at [271, 233] on input "*" at bounding box center [269, 233] width 14 height 8
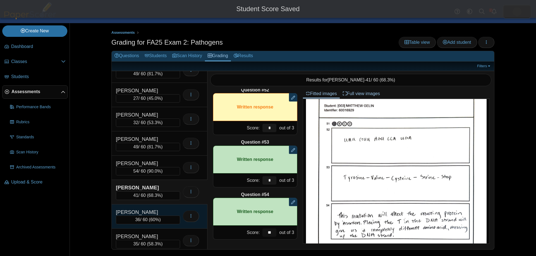
type input "**"
click at [163, 210] on div "[PERSON_NAME]" at bounding box center [144, 212] width 56 height 7
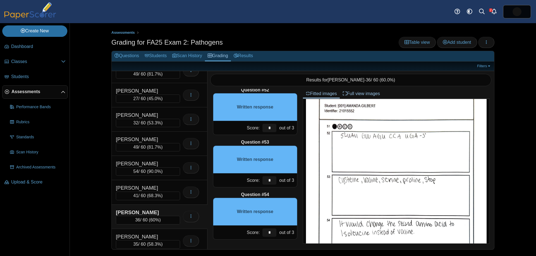
scroll to position [305, 0]
drag, startPoint x: 274, startPoint y: 129, endPoint x: 262, endPoint y: 125, distance: 12.9
click at [256, 124] on div "Score: * out of 3" at bounding box center [255, 128] width 84 height 14
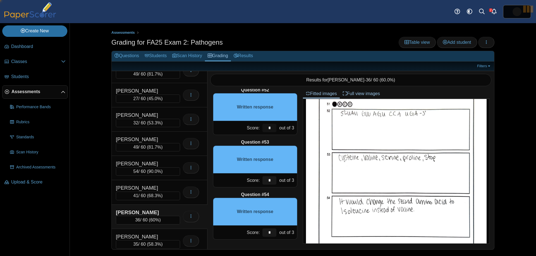
scroll to position [330, 0]
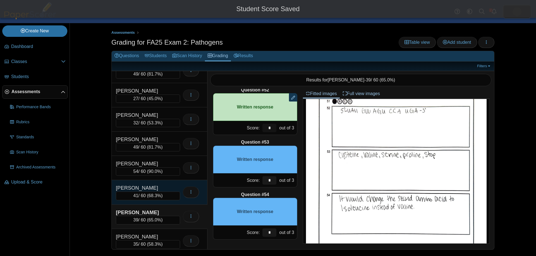
type input "*"
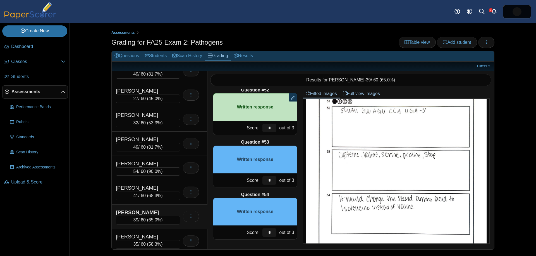
drag, startPoint x: 150, startPoint y: 194, endPoint x: 270, endPoint y: 189, distance: 120.7
click at [150, 194] on span "68.3%" at bounding box center [155, 195] width 13 height 5
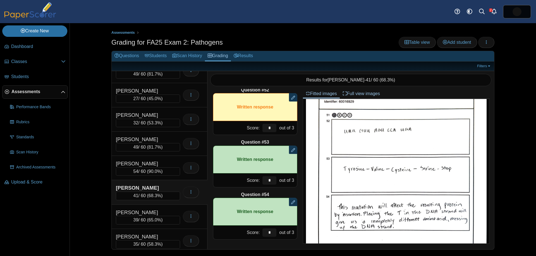
scroll to position [323, 0]
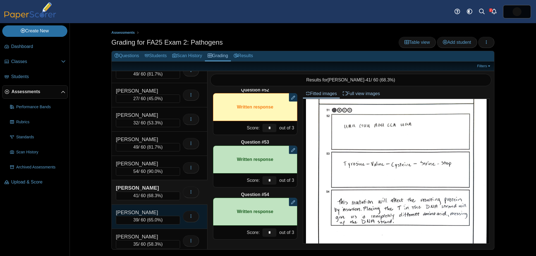
click at [162, 212] on div "[PERSON_NAME]" at bounding box center [144, 212] width 56 height 7
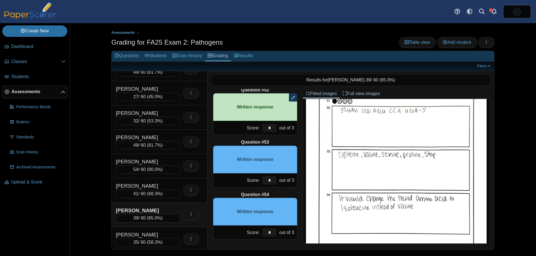
scroll to position [331, 0]
drag, startPoint x: 271, startPoint y: 181, endPoint x: 257, endPoint y: 177, distance: 14.5
click at [255, 178] on div "Score: * out of 3" at bounding box center [255, 181] width 84 height 14
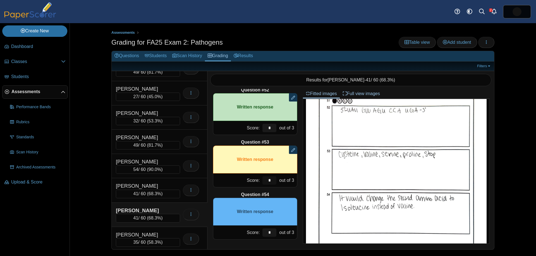
type input "*"
click at [270, 230] on input "*" at bounding box center [269, 233] width 14 height 8
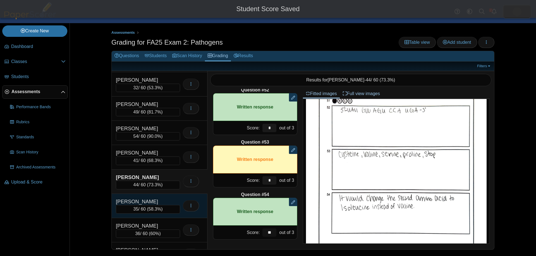
type input "**"
click at [144, 202] on div "[PERSON_NAME]" at bounding box center [144, 201] width 56 height 7
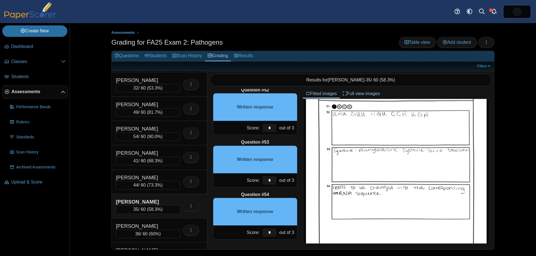
scroll to position [285, 0]
drag, startPoint x: 273, startPoint y: 127, endPoint x: 264, endPoint y: 126, distance: 9.0
click at [262, 127] on input "*" at bounding box center [269, 128] width 14 height 8
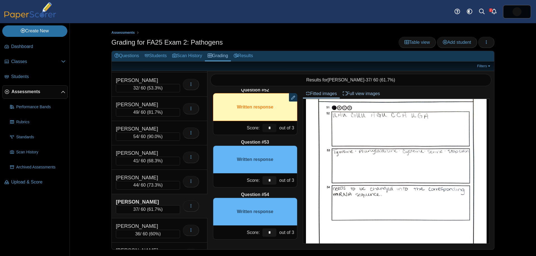
type input "*"
drag, startPoint x: 271, startPoint y: 182, endPoint x: 255, endPoint y: 175, distance: 17.4
click at [257, 177] on div "Score: * out of 3" at bounding box center [255, 181] width 84 height 14
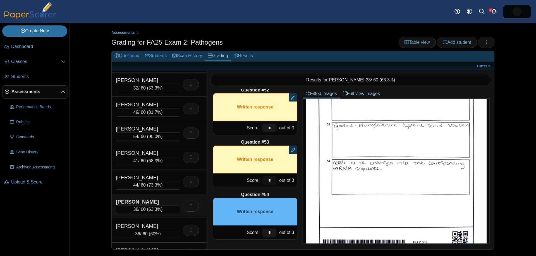
scroll to position [332, 0]
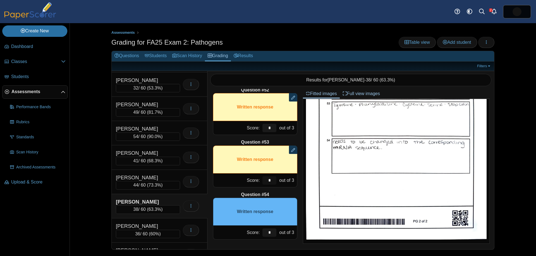
type input "*"
drag, startPoint x: 270, startPoint y: 233, endPoint x: 249, endPoint y: 225, distance: 22.4
click at [248, 226] on div "Score: * out of 3" at bounding box center [255, 233] width 84 height 14
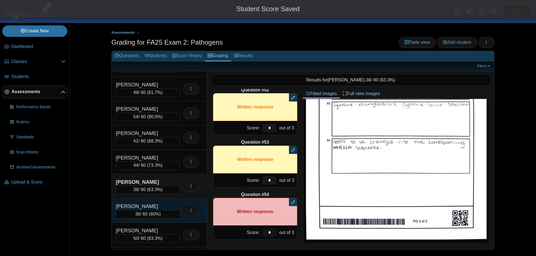
scroll to position [214, 0]
click at [167, 208] on div "[PERSON_NAME]" at bounding box center [144, 205] width 56 height 7
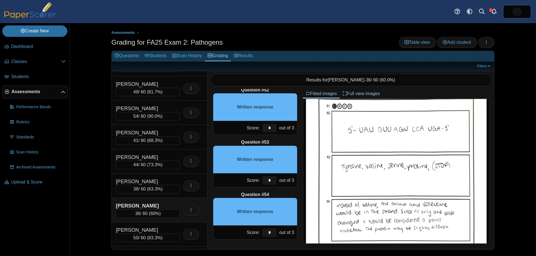
scroll to position [297, 0]
drag, startPoint x: 266, startPoint y: 127, endPoint x: 256, endPoint y: 128, distance: 10.3
click at [253, 126] on div "Score: * out of 3" at bounding box center [255, 128] width 84 height 14
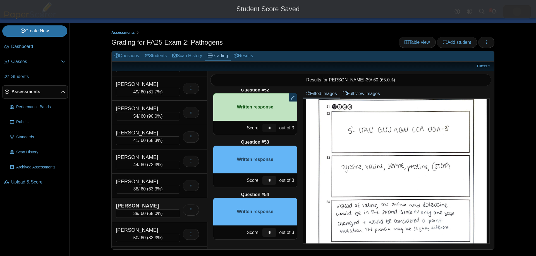
type input "*"
drag, startPoint x: 271, startPoint y: 177, endPoint x: 275, endPoint y: 169, distance: 9.1
click at [266, 173] on div "Question #53 Written response Score: * out of 3" at bounding box center [255, 163] width 84 height 48
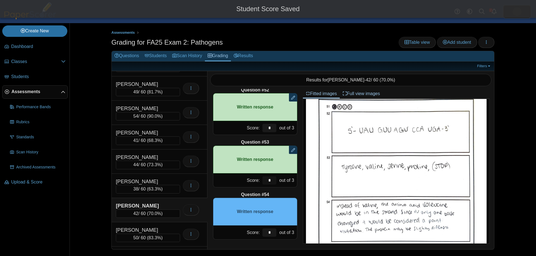
type input "*"
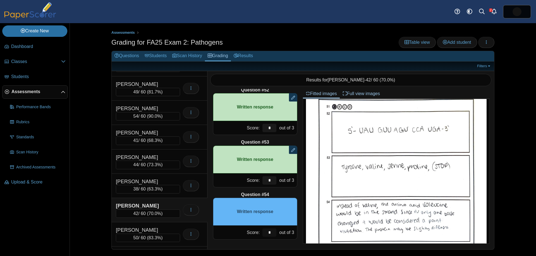
drag, startPoint x: 270, startPoint y: 231, endPoint x: 267, endPoint y: 229, distance: 3.4
click at [268, 229] on input "*" at bounding box center [269, 233] width 14 height 8
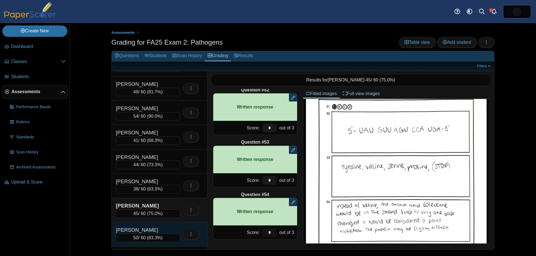
type input "*"
click at [178, 232] on div "[PERSON_NAME]" at bounding box center [148, 230] width 64 height 7
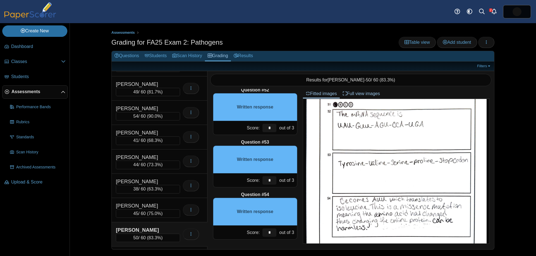
scroll to position [329, 0]
drag, startPoint x: 262, startPoint y: 126, endPoint x: 267, endPoint y: 125, distance: 6.0
click at [261, 126] on div "*" at bounding box center [269, 128] width 17 height 14
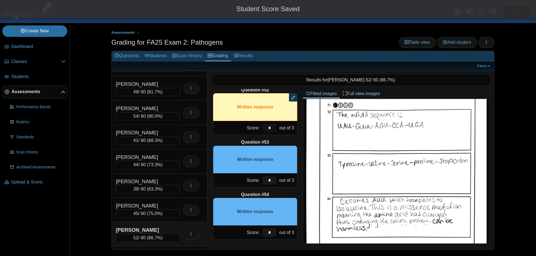
type input "*"
click at [263, 177] on input "*" at bounding box center [269, 180] width 14 height 8
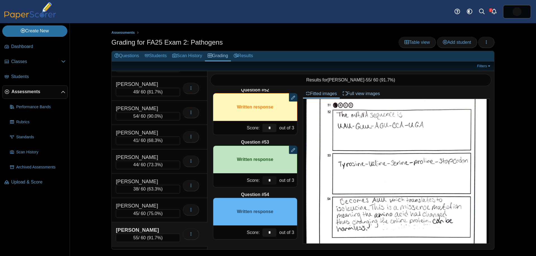
type input "*"
click at [272, 233] on input "*" at bounding box center [269, 233] width 14 height 8
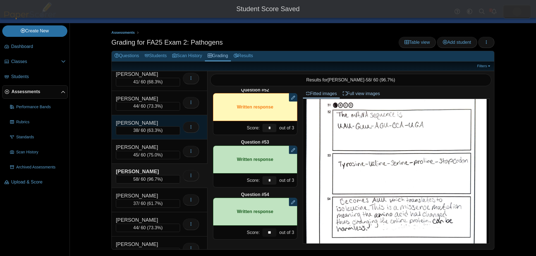
scroll to position [275, 0]
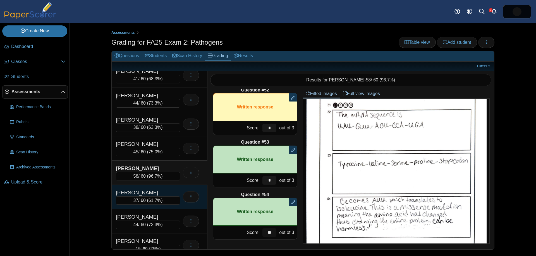
type input "**"
click at [162, 190] on div "[PERSON_NAME]" at bounding box center [144, 192] width 56 height 7
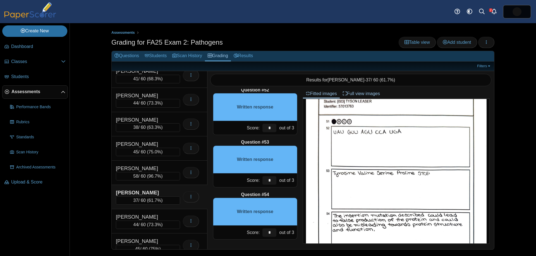
scroll to position [309, 0]
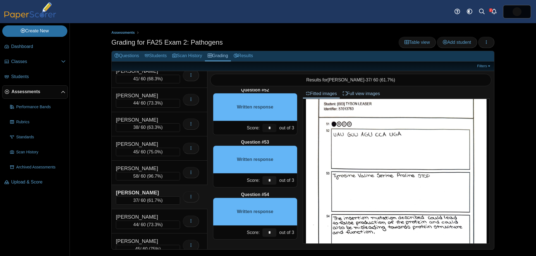
drag, startPoint x: 270, startPoint y: 130, endPoint x: 255, endPoint y: 125, distance: 15.1
click at [256, 127] on div "Score: * out of 3" at bounding box center [255, 128] width 84 height 14
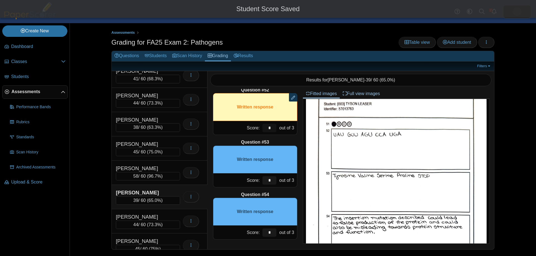
type input "*"
click at [272, 183] on input "*" at bounding box center [269, 180] width 14 height 8
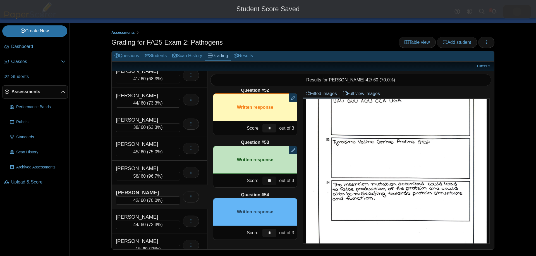
scroll to position [343, 0]
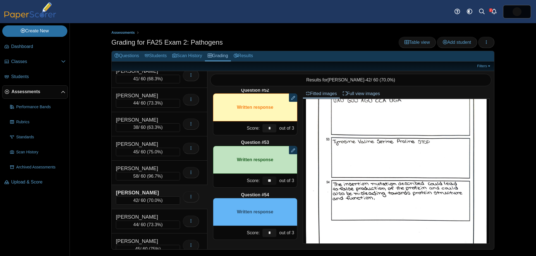
type input "**"
drag, startPoint x: 272, startPoint y: 231, endPoint x: 264, endPoint y: 228, distance: 7.9
click at [267, 229] on input "*" at bounding box center [269, 233] width 14 height 8
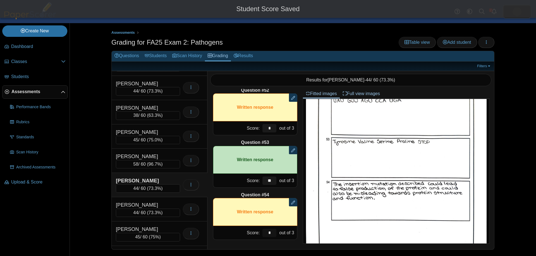
scroll to position [290, 0]
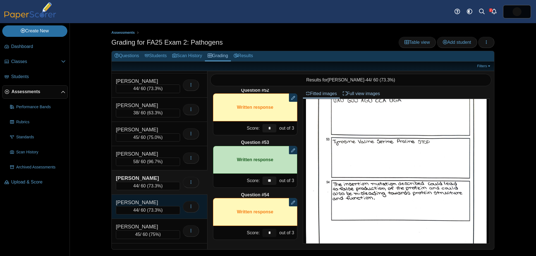
type input "*"
click at [173, 198] on div "LEFEBVRE, JORDYN 44 / 60 ( 73.3% ) Loading…" at bounding box center [160, 207] width 96 height 24
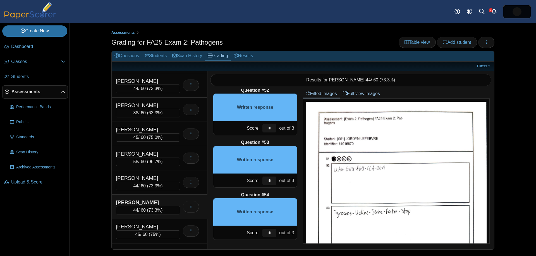
scroll to position [273, 0]
drag, startPoint x: 271, startPoint y: 130, endPoint x: 256, endPoint y: 124, distance: 16.3
click at [257, 125] on div "Score: * out of 3" at bounding box center [255, 128] width 84 height 14
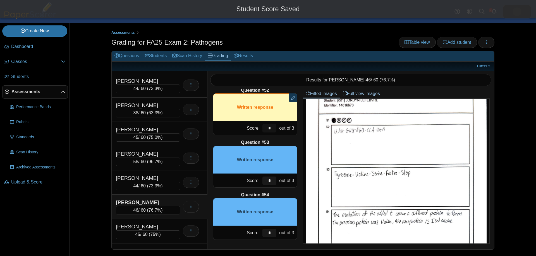
scroll to position [312, 0]
type input "*"
drag, startPoint x: 274, startPoint y: 180, endPoint x: 266, endPoint y: 173, distance: 10.5
click at [273, 180] on input "*" at bounding box center [269, 181] width 14 height 8
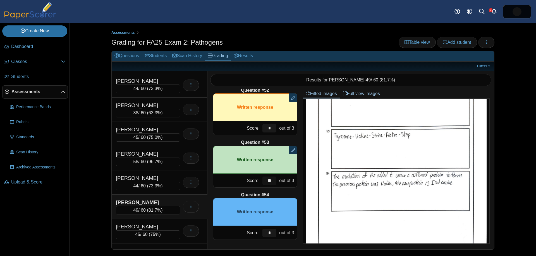
scroll to position [353, 0]
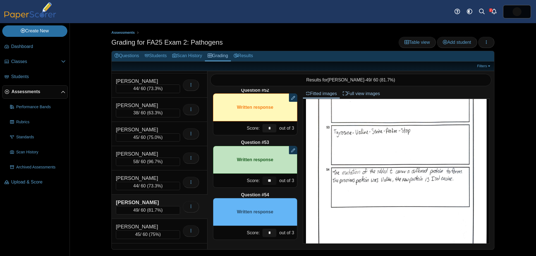
type input "**"
click at [272, 231] on input "*" at bounding box center [269, 233] width 14 height 8
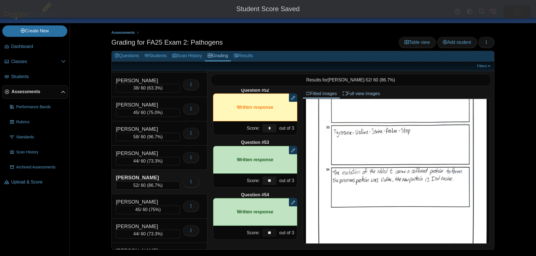
scroll to position [317, 0]
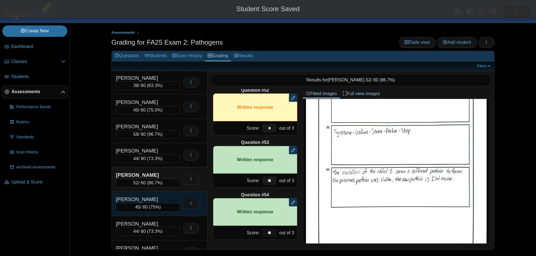
type input "**"
click at [161, 196] on div "[PERSON_NAME]" at bounding box center [144, 199] width 56 height 7
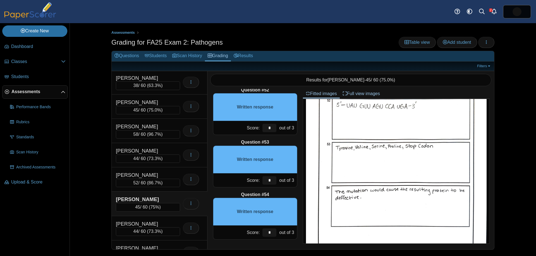
scroll to position [330, 0]
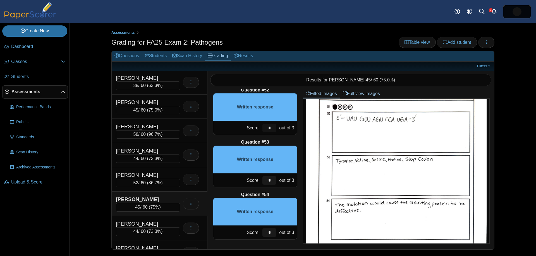
click at [270, 126] on input "*" at bounding box center [269, 128] width 14 height 8
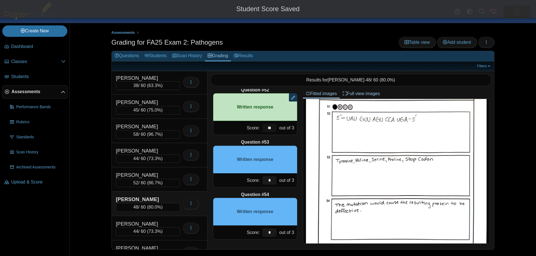
type input "**"
click at [271, 182] on input "*" at bounding box center [269, 180] width 14 height 8
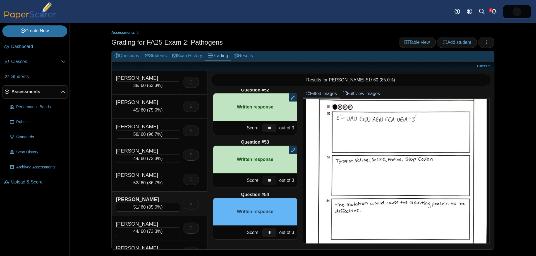
type input "**"
click at [272, 233] on input "*" at bounding box center [269, 233] width 14 height 8
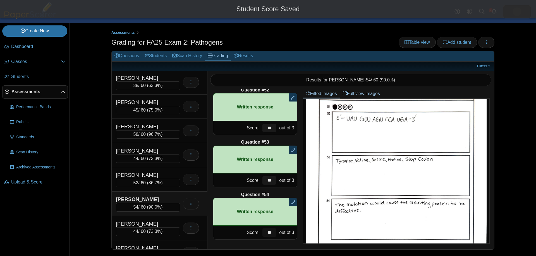
scroll to position [330, 0]
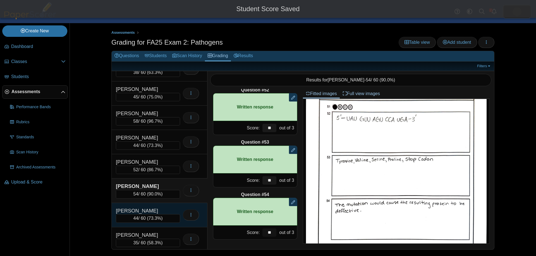
type input "**"
click at [165, 209] on div "[PERSON_NAME]" at bounding box center [144, 210] width 56 height 7
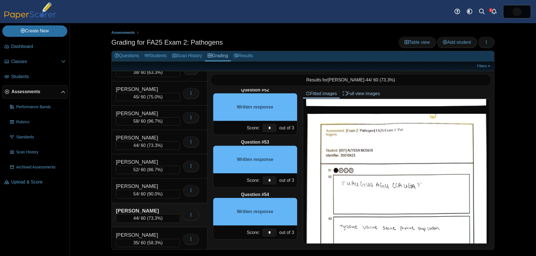
scroll to position [298, 0]
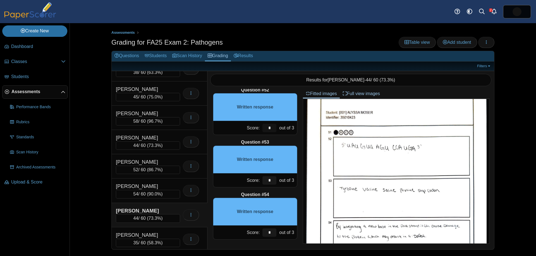
drag, startPoint x: 269, startPoint y: 127, endPoint x: 266, endPoint y: 126, distance: 2.9
click at [258, 124] on div "Score: * out of 3" at bounding box center [255, 128] width 84 height 14
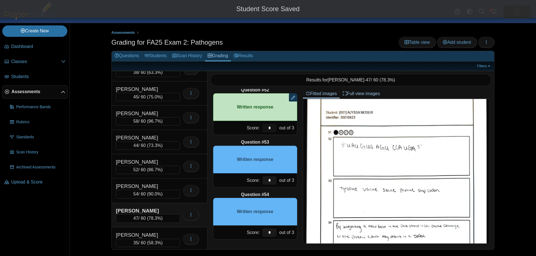
type input "*"
drag, startPoint x: 271, startPoint y: 181, endPoint x: 267, endPoint y: 180, distance: 4.3
click at [268, 180] on input "*" at bounding box center [269, 180] width 14 height 8
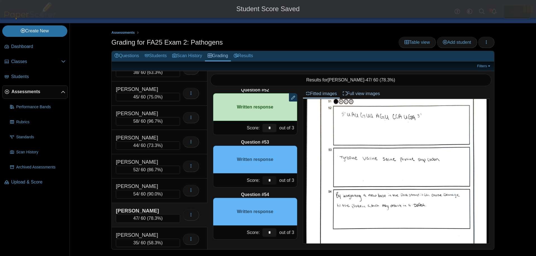
scroll to position [333, 0]
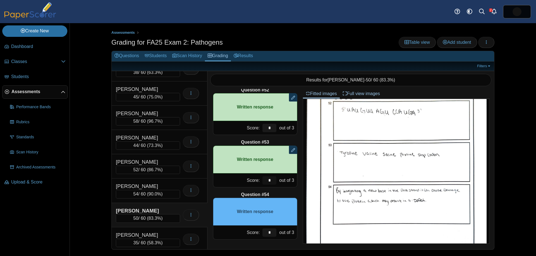
type input "*"
click at [275, 232] on input "*" at bounding box center [269, 233] width 14 height 8
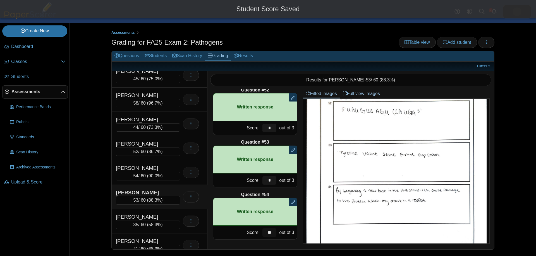
scroll to position [350, 0]
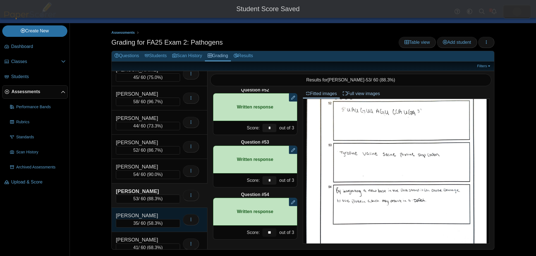
type input "**"
click at [161, 211] on div "NELOMS, JOHNNY 35 / 60 ( 58.3% ) Loading…" at bounding box center [160, 220] width 96 height 24
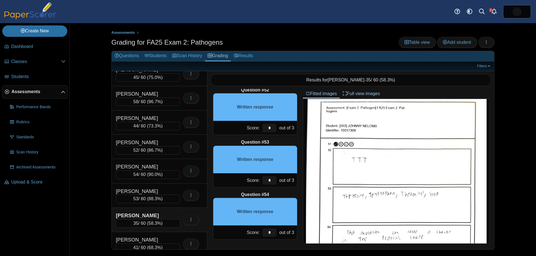
scroll to position [303, 0]
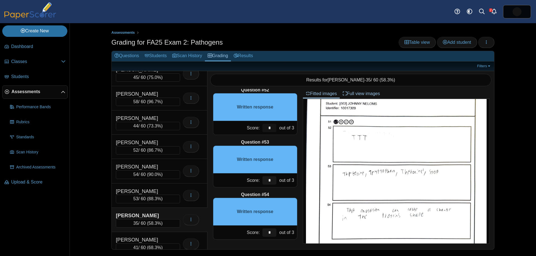
drag, startPoint x: 270, startPoint y: 128, endPoint x: 250, endPoint y: 129, distance: 20.7
click at [262, 128] on input "*" at bounding box center [269, 128] width 14 height 8
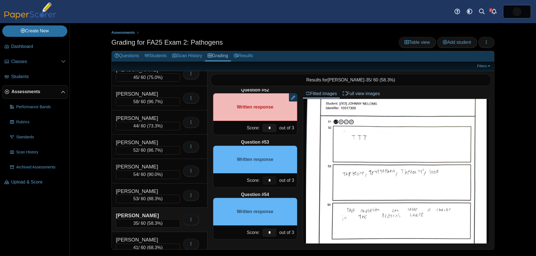
click at [271, 178] on input "*" at bounding box center [269, 180] width 14 height 8
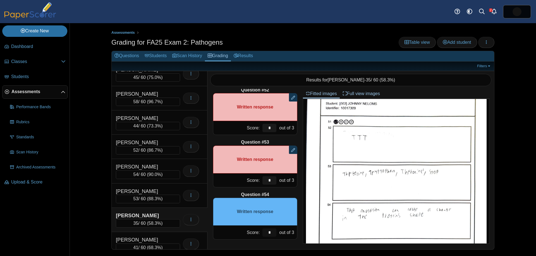
drag, startPoint x: 271, startPoint y: 231, endPoint x: 264, endPoint y: 227, distance: 7.4
click at [266, 229] on input "*" at bounding box center [269, 233] width 14 height 8
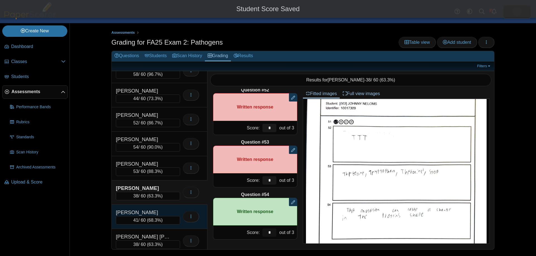
type input "*"
drag, startPoint x: 156, startPoint y: 212, endPoint x: 176, endPoint y: 209, distance: 20.3
click at [156, 212] on div "[PERSON_NAME]" at bounding box center [144, 212] width 56 height 7
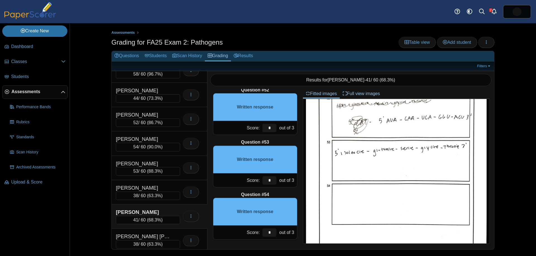
scroll to position [331, 0]
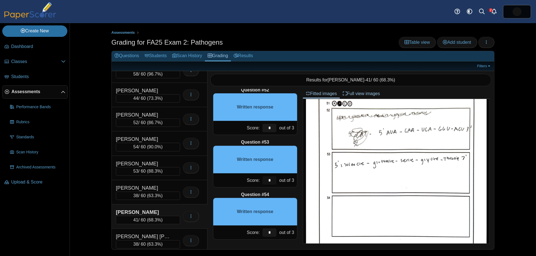
drag, startPoint x: 273, startPoint y: 180, endPoint x: 236, endPoint y: 171, distance: 38.3
click at [244, 174] on div "Score: * out of 3" at bounding box center [255, 181] width 84 height 14
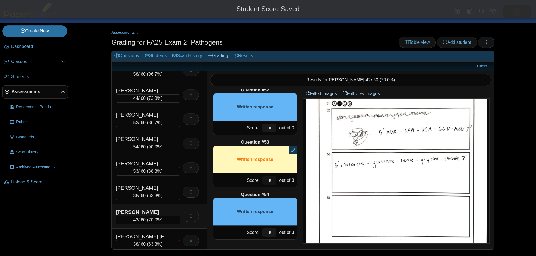
type input "*"
drag, startPoint x: 273, startPoint y: 231, endPoint x: 257, endPoint y: 227, distance: 16.5
click at [257, 228] on div "Score: * out of 3" at bounding box center [255, 233] width 84 height 14
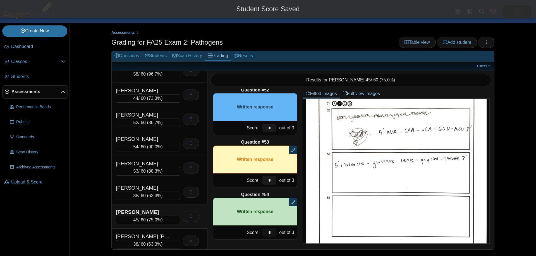
drag, startPoint x: 272, startPoint y: 235, endPoint x: 254, endPoint y: 226, distance: 19.5
click at [248, 228] on div "Score: * out of 3" at bounding box center [255, 233] width 84 height 14
type input "*"
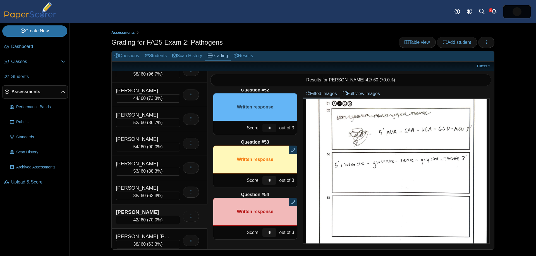
drag, startPoint x: 272, startPoint y: 129, endPoint x: 259, endPoint y: 127, distance: 13.2
click at [259, 127] on div "Score: * out of 3" at bounding box center [255, 128] width 84 height 14
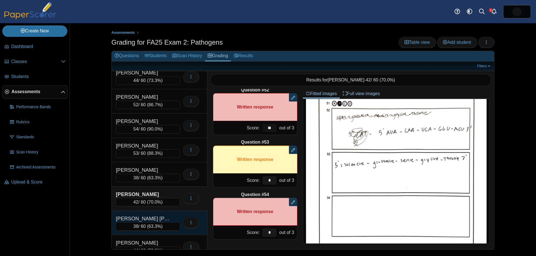
type input "**"
click at [169, 220] on div "[PERSON_NAME] [PERSON_NAME]" at bounding box center [144, 218] width 56 height 7
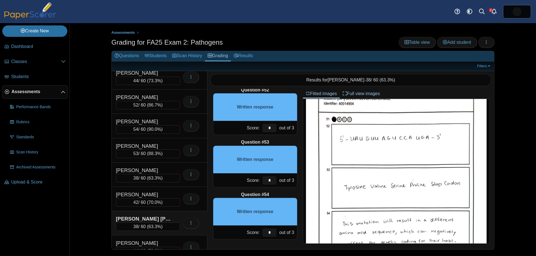
scroll to position [319, 0]
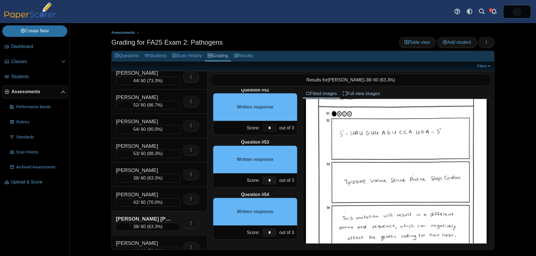
drag, startPoint x: 274, startPoint y: 129, endPoint x: 254, endPoint y: 125, distance: 21.0
click at [254, 126] on div "Score: * out of 3" at bounding box center [255, 128] width 84 height 14
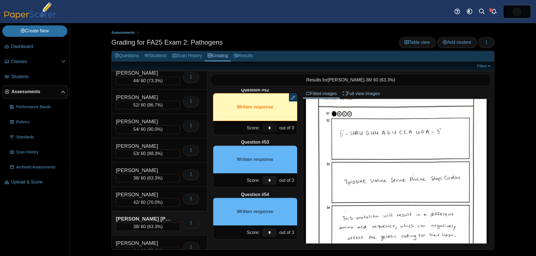
drag, startPoint x: 275, startPoint y: 128, endPoint x: 254, endPoint y: 125, distance: 20.9
click at [254, 125] on div "Score: * out of 3" at bounding box center [255, 128] width 84 height 14
click at [238, 123] on div "Score: * out of 3" at bounding box center [255, 128] width 84 height 14
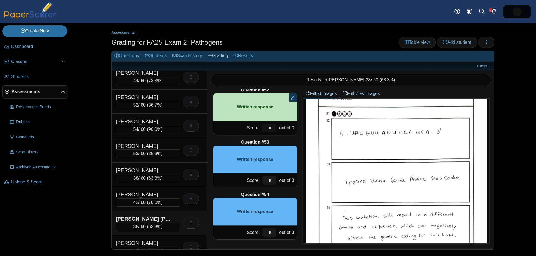
type input "*"
drag, startPoint x: 272, startPoint y: 178, endPoint x: 250, endPoint y: 169, distance: 24.1
click at [248, 169] on div "Question #53 Written response Score: * out of 3" at bounding box center [255, 163] width 84 height 48
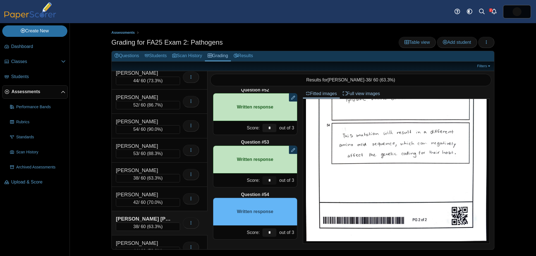
scroll to position [404, 0]
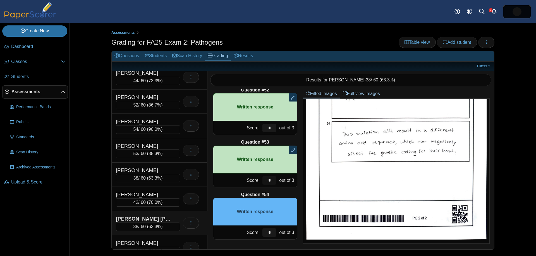
type input "*"
click at [273, 232] on input "*" at bounding box center [269, 233] width 14 height 8
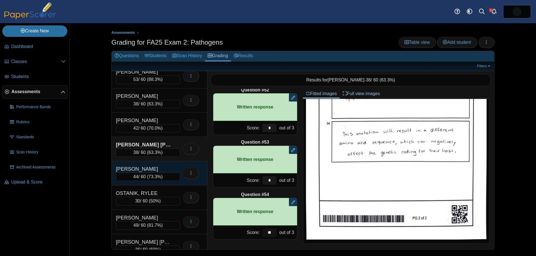
scroll to position [470, 0]
type input "**"
click at [169, 174] on div "44 / 60 ( 73.3% )" at bounding box center [148, 176] width 64 height 8
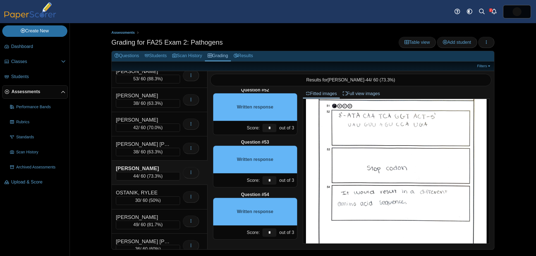
scroll to position [298, 0]
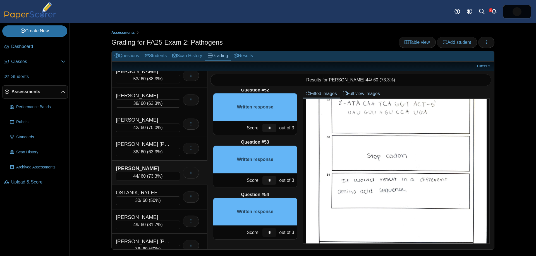
drag, startPoint x: 271, startPoint y: 235, endPoint x: 295, endPoint y: 221, distance: 27.9
click at [271, 235] on input "*" at bounding box center [269, 233] width 14 height 8
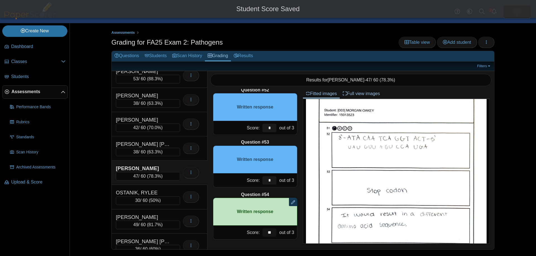
scroll to position [263, 0]
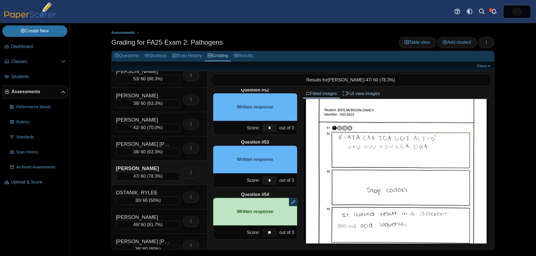
type input "**"
drag, startPoint x: 272, startPoint y: 184, endPoint x: 252, endPoint y: 174, distance: 22.2
click at [252, 175] on div "Score: * out of 3" at bounding box center [255, 181] width 84 height 14
drag, startPoint x: 271, startPoint y: 128, endPoint x: 249, endPoint y: 122, distance: 22.6
click at [251, 123] on div "Score: * out of 3" at bounding box center [255, 128] width 84 height 14
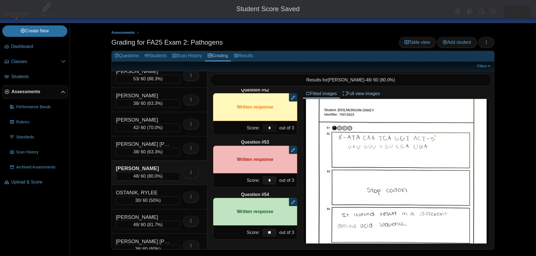
drag, startPoint x: 270, startPoint y: 127, endPoint x: 262, endPoint y: 126, distance: 8.0
click at [260, 126] on div "Score: * out of 3" at bounding box center [255, 128] width 84 height 14
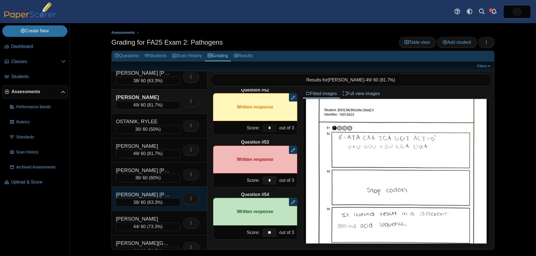
scroll to position [541, 0]
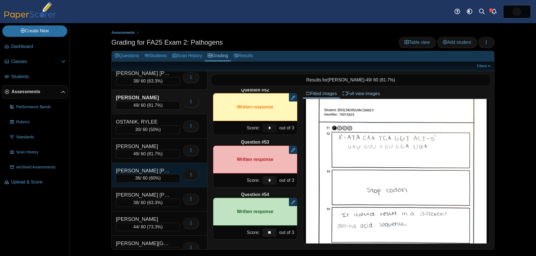
type input "*"
click at [159, 167] on div "[PERSON_NAME] [PERSON_NAME]" at bounding box center [144, 170] width 56 height 7
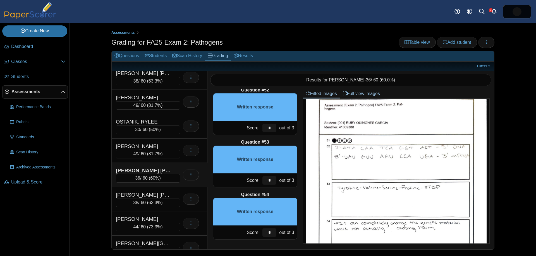
scroll to position [326, 0]
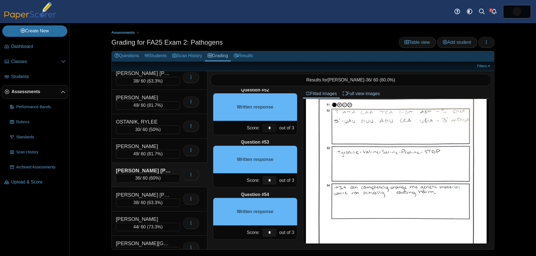
drag, startPoint x: 273, startPoint y: 128, endPoint x: 269, endPoint y: 127, distance: 4.0
click at [258, 125] on div "Score: * out of 3" at bounding box center [255, 128] width 84 height 14
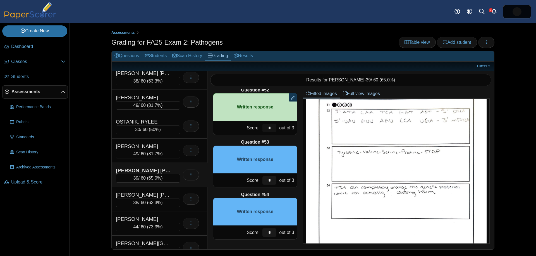
type input "*"
drag, startPoint x: 273, startPoint y: 182, endPoint x: 250, endPoint y: 175, distance: 24.5
click at [251, 175] on div "Score: * out of 3" at bounding box center [255, 181] width 84 height 14
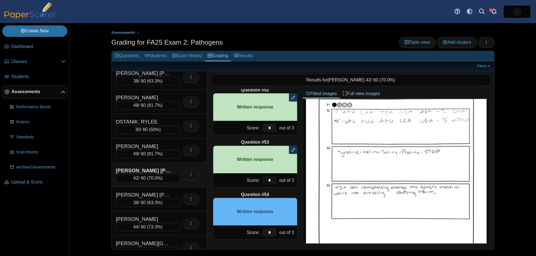
type input "*"
drag, startPoint x: 272, startPoint y: 231, endPoint x: 259, endPoint y: 227, distance: 13.9
click at [262, 229] on input "*" at bounding box center [269, 233] width 14 height 8
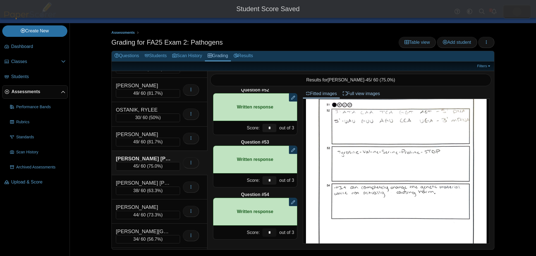
scroll to position [553, 0]
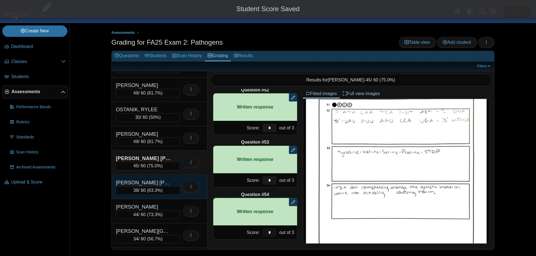
type input "*"
click at [160, 182] on div "[PERSON_NAME] [PERSON_NAME]" at bounding box center [144, 182] width 56 height 7
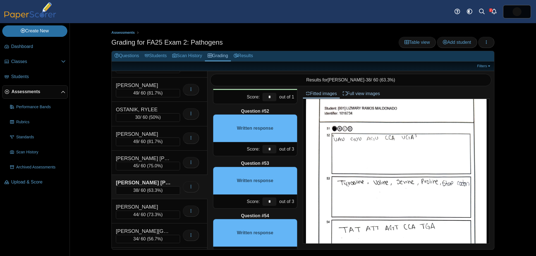
scroll to position [2660, 0]
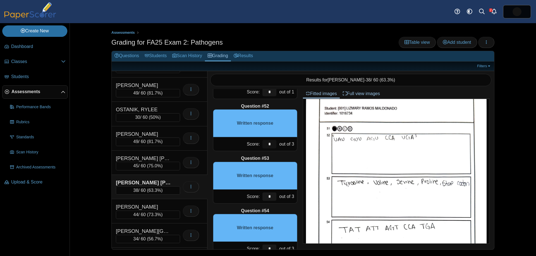
drag, startPoint x: 273, startPoint y: 142, endPoint x: 277, endPoint y: 142, distance: 4.2
click at [271, 142] on input "*" at bounding box center [269, 144] width 14 height 8
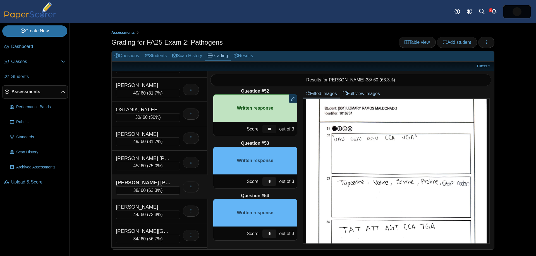
scroll to position [2676, 0]
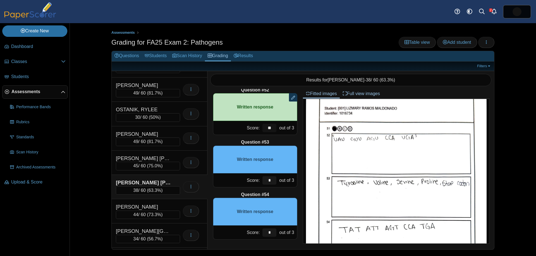
type input "**"
drag, startPoint x: 271, startPoint y: 180, endPoint x: 264, endPoint y: 177, distance: 7.7
click at [266, 178] on input "*" at bounding box center [269, 180] width 14 height 8
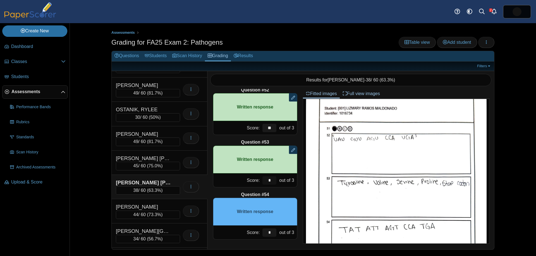
type input "*"
drag, startPoint x: 274, startPoint y: 231, endPoint x: 253, endPoint y: 223, distance: 23.0
click at [255, 224] on div "Question #54 Written response Score: * out of 3" at bounding box center [255, 216] width 84 height 48
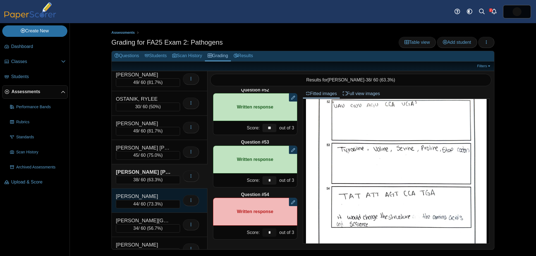
scroll to position [574, 0]
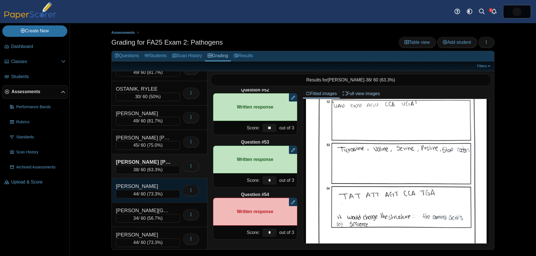
click at [158, 185] on div "[PERSON_NAME]" at bounding box center [144, 186] width 56 height 7
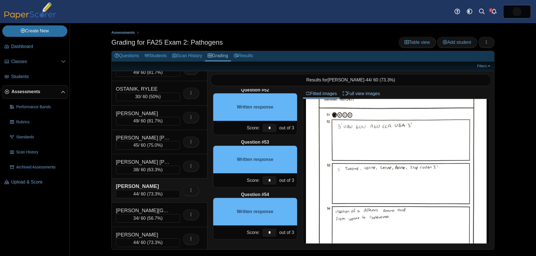
scroll to position [325, 0]
drag, startPoint x: 273, startPoint y: 128, endPoint x: 268, endPoint y: 128, distance: 4.5
click at [268, 127] on input "*" at bounding box center [269, 128] width 14 height 8
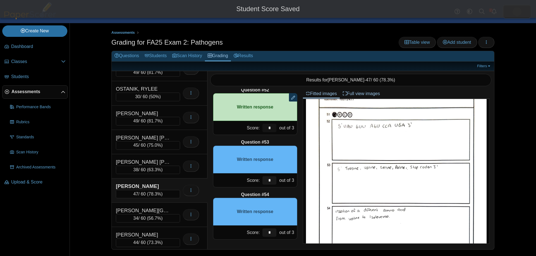
type input "*"
drag, startPoint x: 272, startPoint y: 181, endPoint x: 278, endPoint y: 178, distance: 6.0
click at [266, 178] on input "*" at bounding box center [269, 180] width 14 height 8
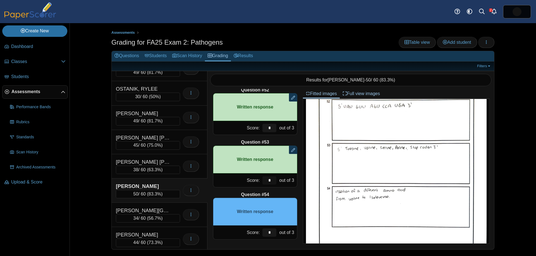
scroll to position [345, 0]
type input "*"
drag, startPoint x: 272, startPoint y: 233, endPoint x: 269, endPoint y: 231, distance: 3.6
click at [270, 231] on input "*" at bounding box center [269, 233] width 14 height 8
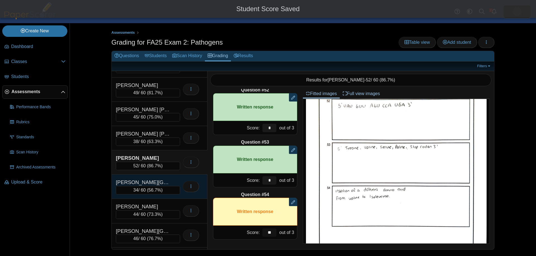
scroll to position [602, 0]
type input "**"
click at [166, 186] on div "34 / 60 ( 56.7% )" at bounding box center [148, 190] width 64 height 8
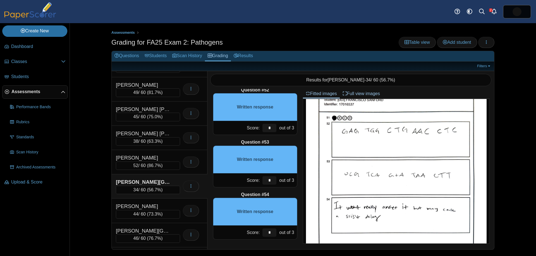
scroll to position [310, 0]
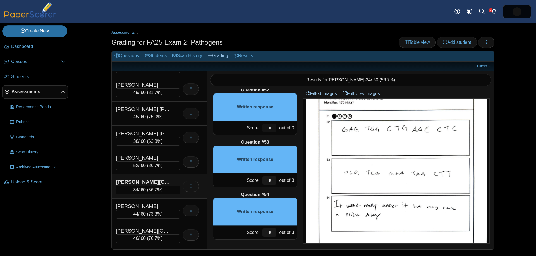
drag, startPoint x: 272, startPoint y: 129, endPoint x: 251, endPoint y: 123, distance: 21.3
click at [253, 123] on div "Score: * out of 3" at bounding box center [255, 128] width 84 height 14
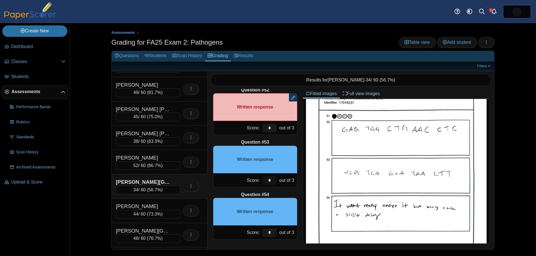
drag, startPoint x: 272, startPoint y: 181, endPoint x: 262, endPoint y: 179, distance: 10.0
click at [262, 179] on input "*" at bounding box center [269, 180] width 14 height 8
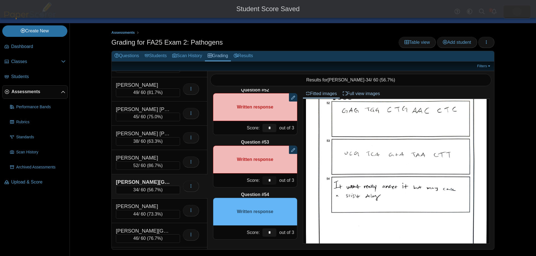
scroll to position [332, 0]
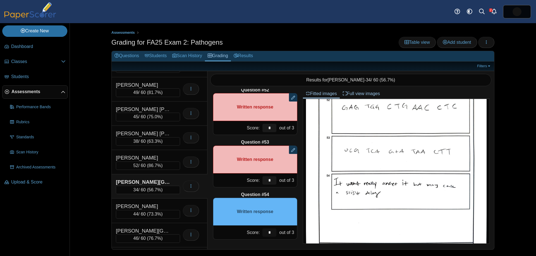
drag, startPoint x: 273, startPoint y: 235, endPoint x: 256, endPoint y: 221, distance: 21.5
click at [253, 223] on div "Question #54 Written response Score: * out of 3" at bounding box center [255, 216] width 84 height 48
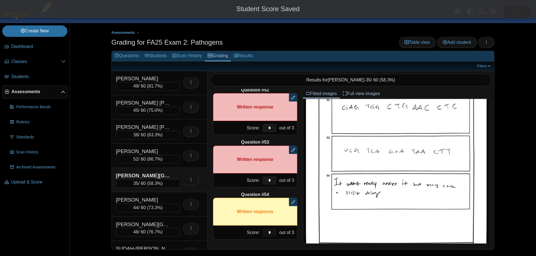
scroll to position [617, 0]
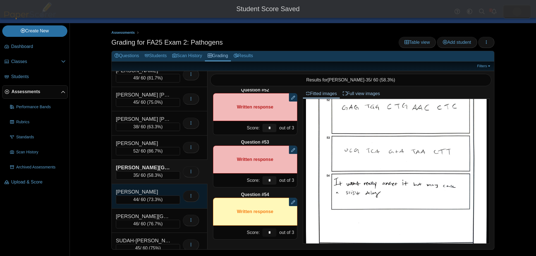
type input "*"
click at [156, 194] on div "[PERSON_NAME]" at bounding box center [144, 191] width 56 height 7
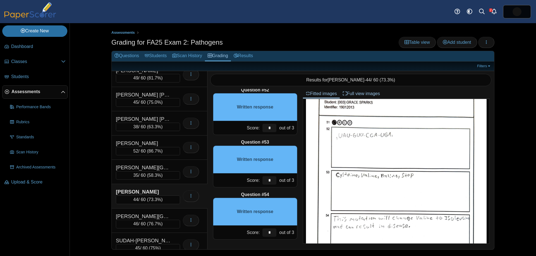
scroll to position [334, 0]
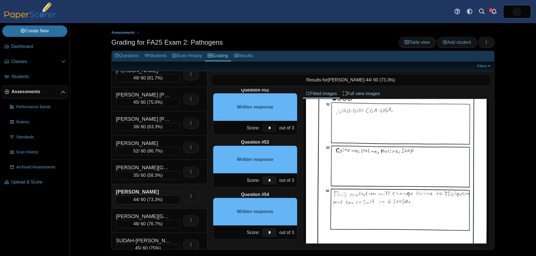
drag, startPoint x: 272, startPoint y: 127, endPoint x: 254, endPoint y: 121, distance: 19.1
click at [254, 121] on div "Score: * out of 3" at bounding box center [255, 128] width 84 height 14
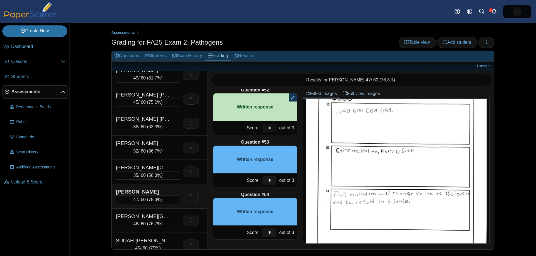
type input "*"
drag, startPoint x: 273, startPoint y: 177, endPoint x: 263, endPoint y: 171, distance: 11.5
click at [267, 175] on div "*" at bounding box center [269, 181] width 17 height 14
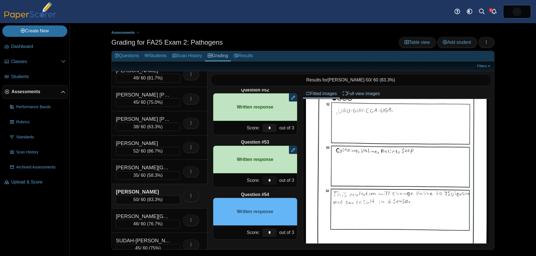
drag, startPoint x: 273, startPoint y: 181, endPoint x: 255, endPoint y: 177, distance: 18.9
click at [255, 178] on div "Score: * out of 3" at bounding box center [255, 181] width 84 height 14
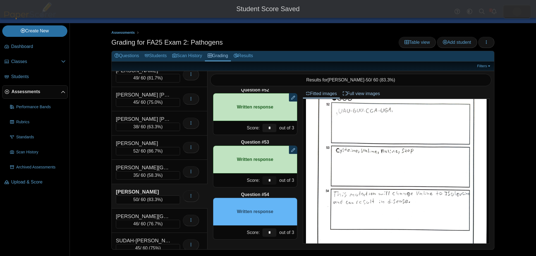
drag, startPoint x: 271, startPoint y: 181, endPoint x: 261, endPoint y: 178, distance: 10.1
click at [259, 178] on div "Score: * out of 3" at bounding box center [255, 181] width 84 height 14
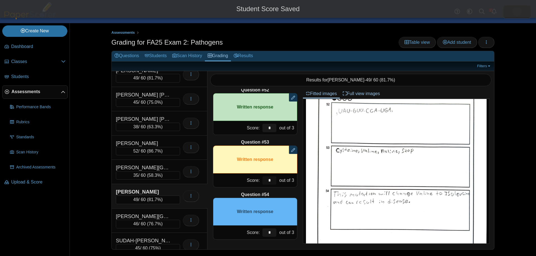
drag, startPoint x: 271, startPoint y: 181, endPoint x: 269, endPoint y: 176, distance: 5.4
click at [262, 178] on div "*" at bounding box center [269, 181] width 17 height 14
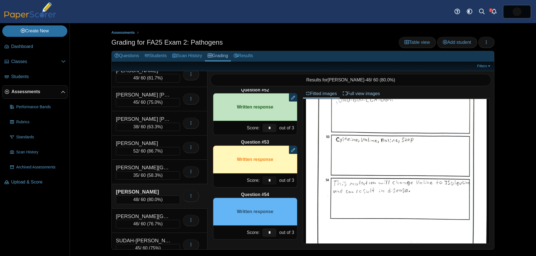
scroll to position [348, 0]
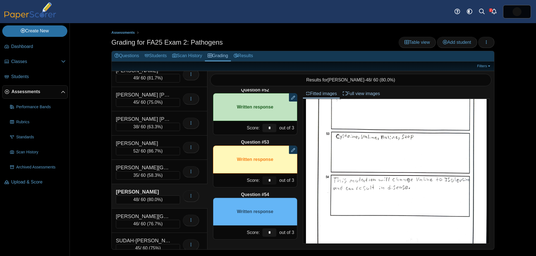
type input "*"
click at [271, 232] on input "*" at bounding box center [269, 233] width 14 height 8
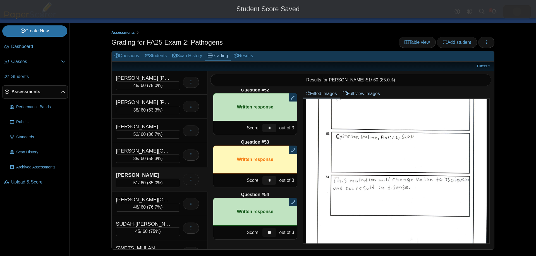
scroll to position [635, 0]
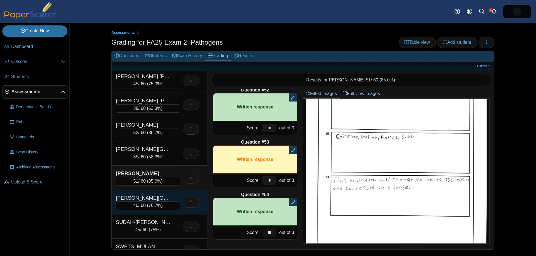
type input "**"
click at [165, 193] on div "STOVER, BRITTANY 46 / 60 ( 76.7% ) Loading…" at bounding box center [160, 202] width 96 height 24
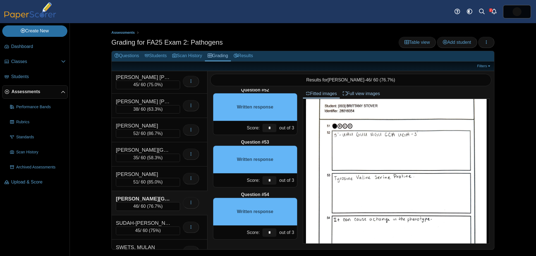
scroll to position [305, 0]
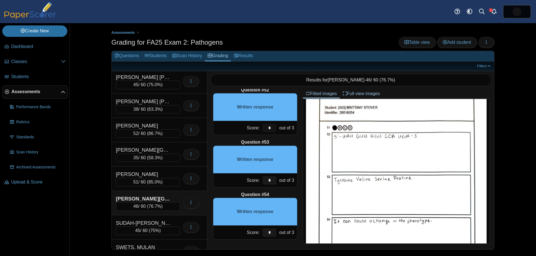
click at [272, 128] on input "*" at bounding box center [269, 128] width 14 height 8
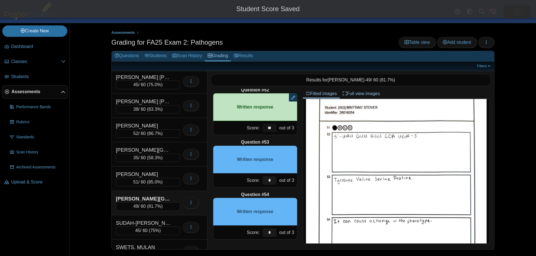
type input "**"
drag, startPoint x: 272, startPoint y: 182, endPoint x: 279, endPoint y: 185, distance: 7.9
click at [272, 182] on input "*" at bounding box center [269, 180] width 14 height 8
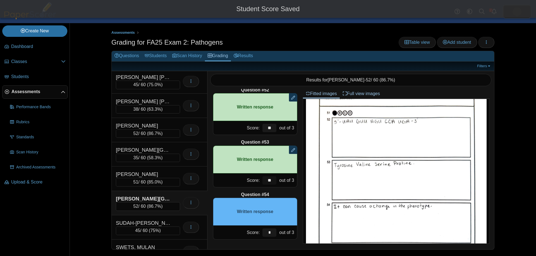
scroll to position [321, 0]
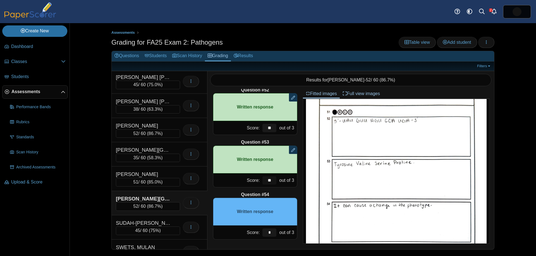
type input "**"
click at [274, 231] on input "**" at bounding box center [269, 233] width 14 height 8
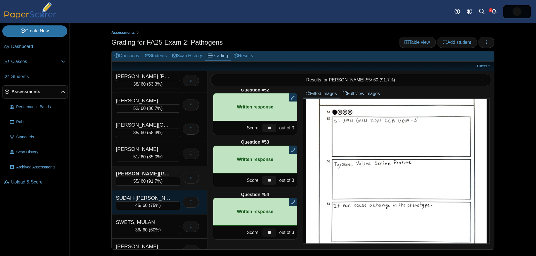
type input "**"
click at [154, 197] on div "SUDAH-[PERSON_NAME]" at bounding box center [144, 198] width 56 height 7
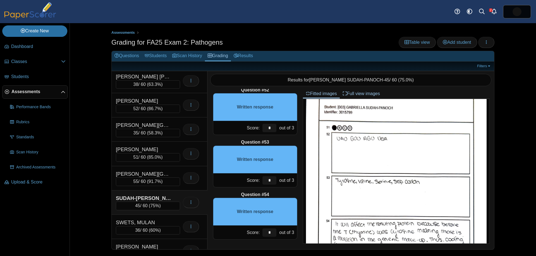
scroll to position [302, 0]
drag, startPoint x: 273, startPoint y: 129, endPoint x: 265, endPoint y: 127, distance: 8.3
click at [268, 128] on input "*" at bounding box center [269, 128] width 14 height 8
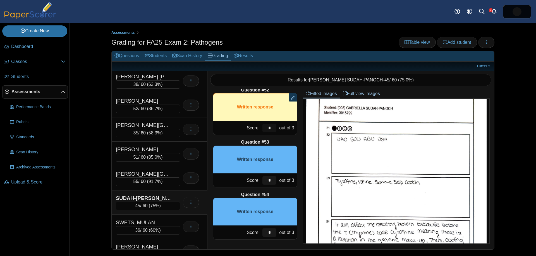
type input "*"
click at [270, 182] on input "*" at bounding box center [269, 180] width 14 height 8
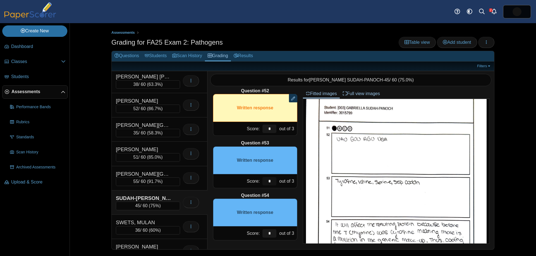
click at [270, 182] on input "*" at bounding box center [269, 181] width 14 height 8
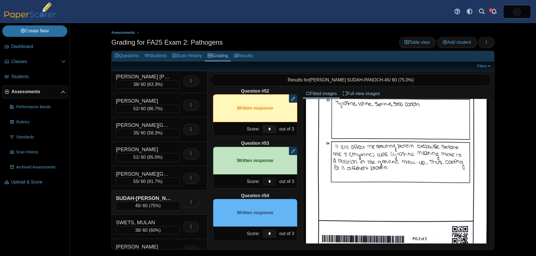
scroll to position [2676, 0]
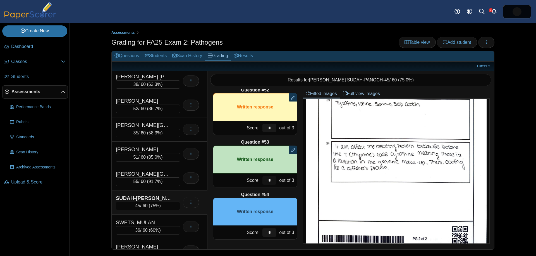
type input "*"
drag, startPoint x: 272, startPoint y: 233, endPoint x: 265, endPoint y: 230, distance: 8.2
click at [265, 230] on input "*" at bounding box center [269, 233] width 14 height 8
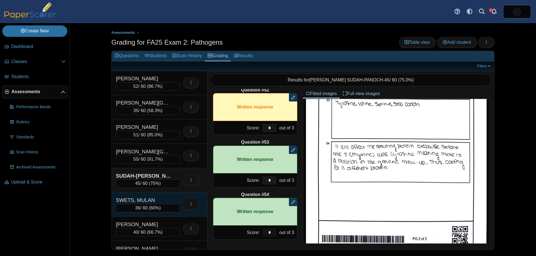
scroll to position [682, 0]
type input "*"
click at [169, 199] on div "SWETS, MULAN" at bounding box center [144, 199] width 56 height 7
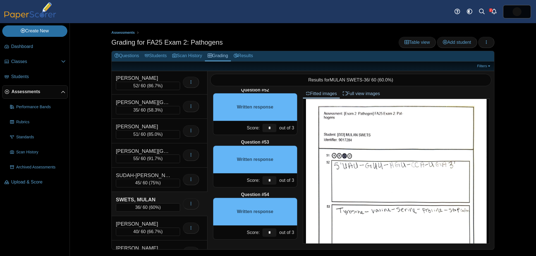
scroll to position [245, 0]
click at [271, 127] on input "**" at bounding box center [269, 128] width 14 height 8
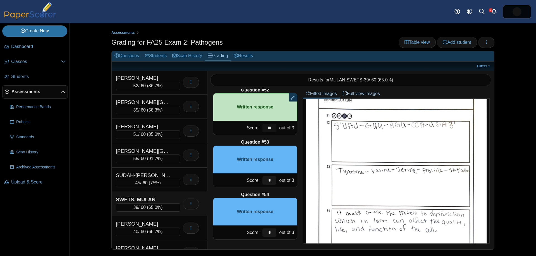
scroll to position [290, 0]
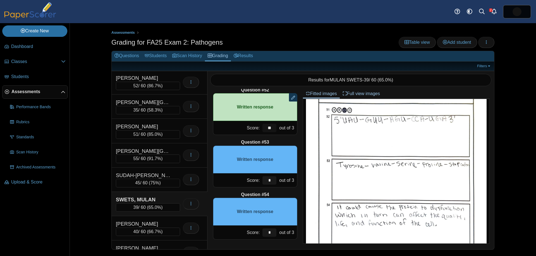
type input "**"
drag, startPoint x: 273, startPoint y: 181, endPoint x: 302, endPoint y: 186, distance: 29.3
click at [273, 181] on input "*" at bounding box center [269, 180] width 14 height 8
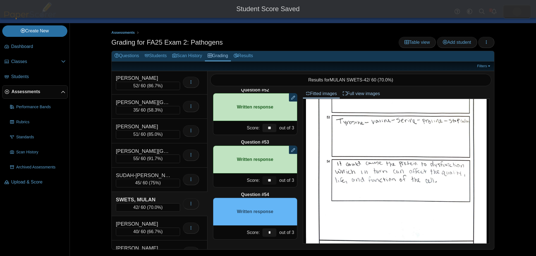
scroll to position [335, 0]
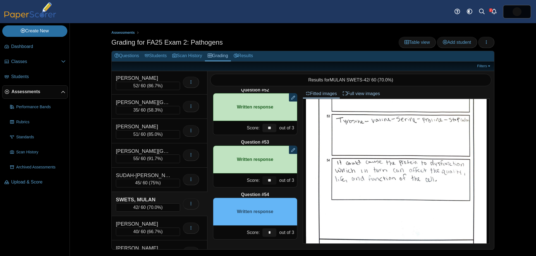
type input "**"
drag, startPoint x: 272, startPoint y: 235, endPoint x: 286, endPoint y: 232, distance: 14.0
click at [272, 235] on input "*" at bounding box center [269, 233] width 14 height 8
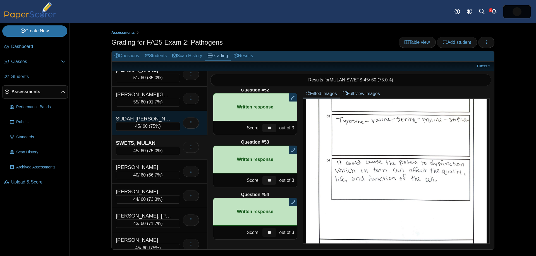
scroll to position [746, 0]
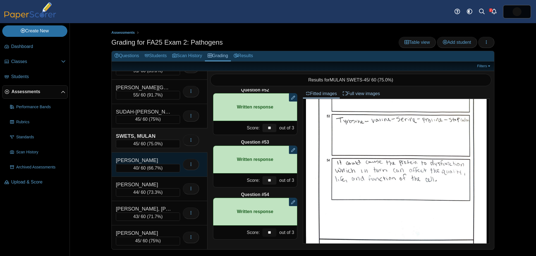
type input "**"
click at [160, 159] on div "[PERSON_NAME]" at bounding box center [144, 160] width 56 height 7
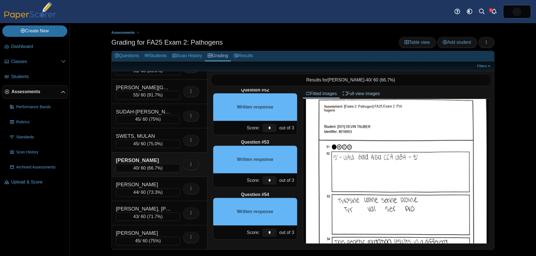
scroll to position [284, 0]
drag, startPoint x: 262, startPoint y: 124, endPoint x: 276, endPoint y: 128, distance: 13.8
click at [261, 124] on div "*" at bounding box center [269, 128] width 17 height 14
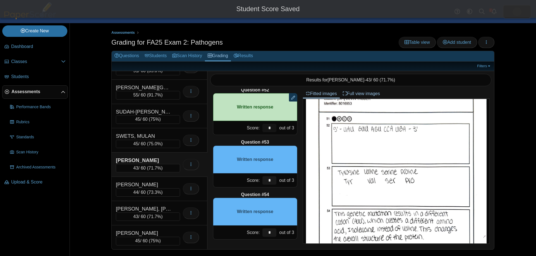
scroll to position [314, 0]
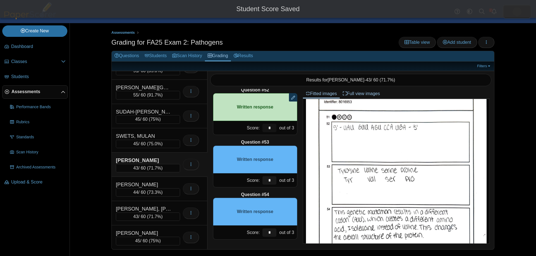
type input "*"
drag, startPoint x: 263, startPoint y: 177, endPoint x: 323, endPoint y: 193, distance: 62.2
click at [260, 176] on div "Score: * out of 3" at bounding box center [255, 181] width 84 height 14
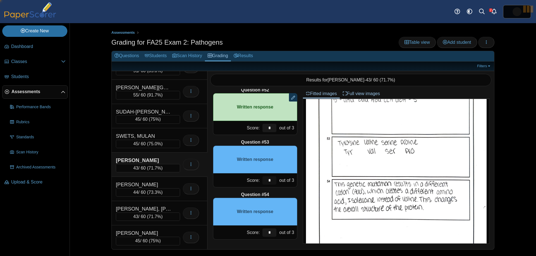
scroll to position [344, 0]
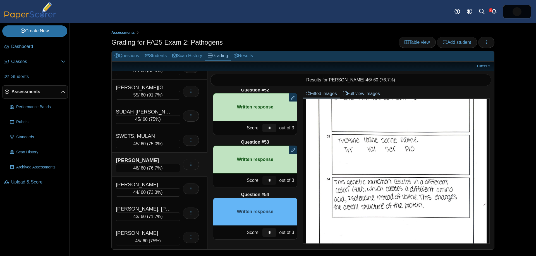
type input "*"
click at [278, 231] on div "out of 3" at bounding box center [287, 233] width 19 height 14
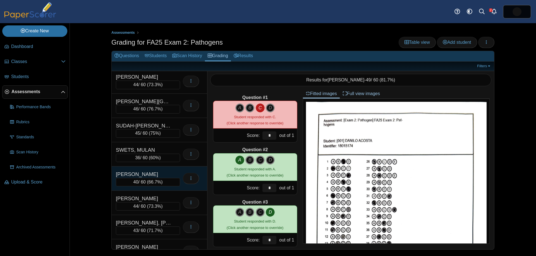
click at [167, 179] on div "40 / 60 ( 66.7% )" at bounding box center [148, 182] width 64 height 8
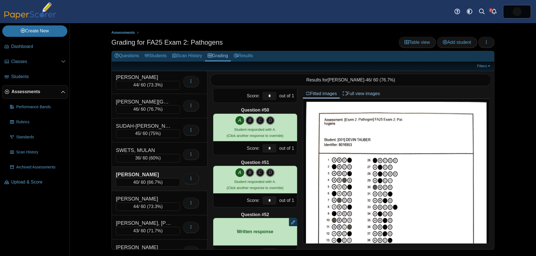
scroll to position [2676, 0]
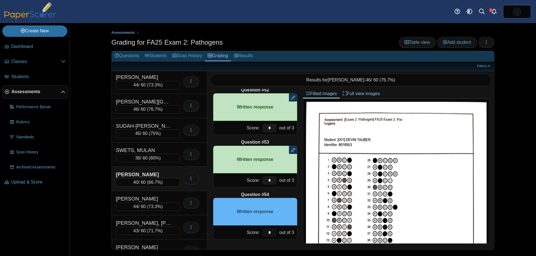
click at [270, 231] on input "*" at bounding box center [269, 233] width 14 height 8
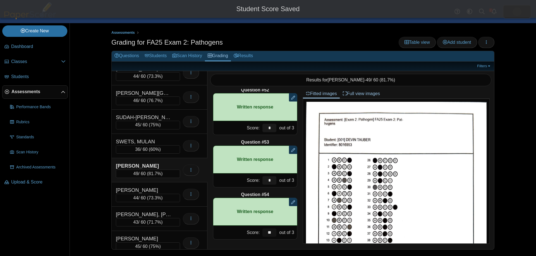
scroll to position [746, 0]
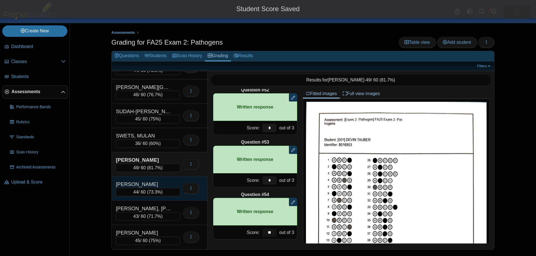
type input "**"
click at [141, 183] on div "[PERSON_NAME]" at bounding box center [144, 184] width 56 height 7
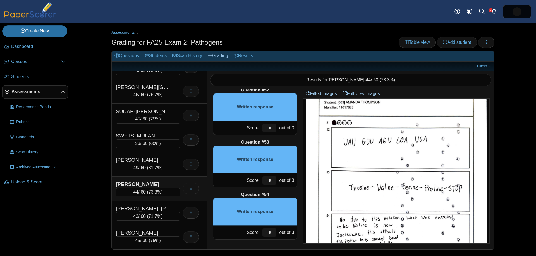
scroll to position [317, 0]
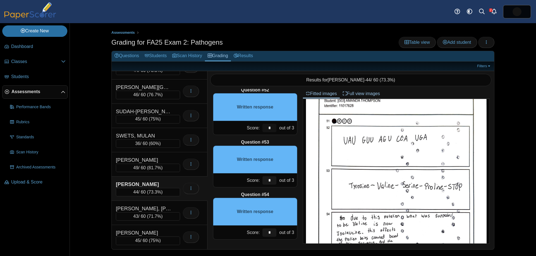
drag, startPoint x: 271, startPoint y: 127, endPoint x: 249, endPoint y: 123, distance: 22.3
click at [251, 122] on div "Score: * out of 3" at bounding box center [255, 128] width 84 height 14
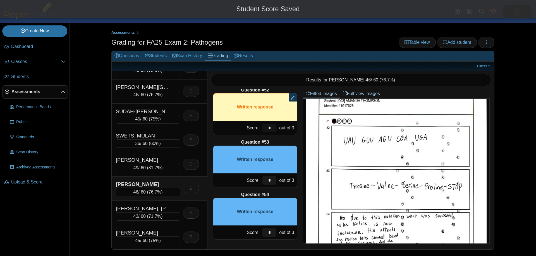
type input "*"
drag, startPoint x: 271, startPoint y: 180, endPoint x: 298, endPoint y: 181, distance: 27.4
click at [271, 180] on input "*" at bounding box center [269, 180] width 14 height 8
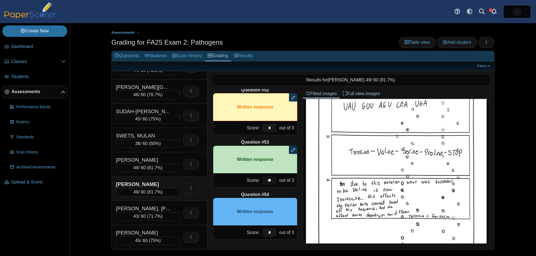
scroll to position [363, 0]
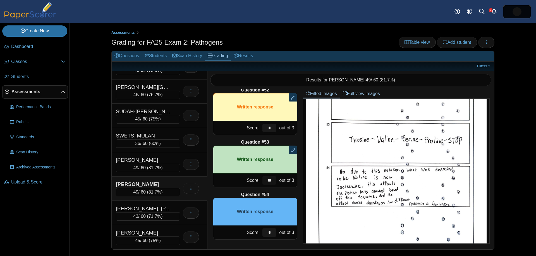
type input "**"
click at [272, 231] on input "*" at bounding box center [269, 233] width 14 height 8
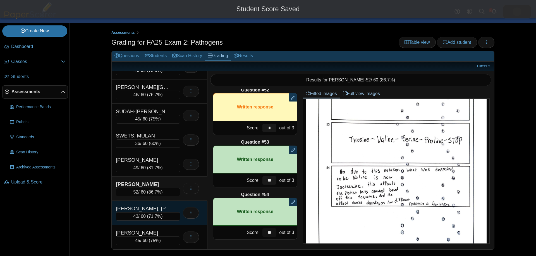
type input "**"
click at [164, 205] on div "[PERSON_NAME], [PERSON_NAME]" at bounding box center [144, 208] width 56 height 7
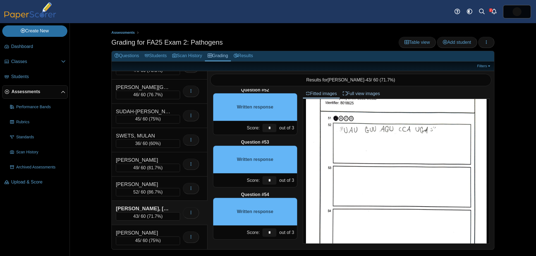
scroll to position [314, 0]
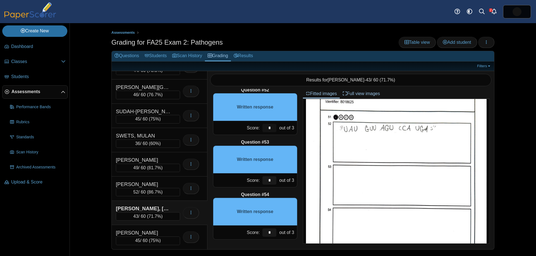
drag, startPoint x: 271, startPoint y: 130, endPoint x: 257, endPoint y: 127, distance: 14.4
click at [264, 128] on input "*" at bounding box center [269, 128] width 14 height 8
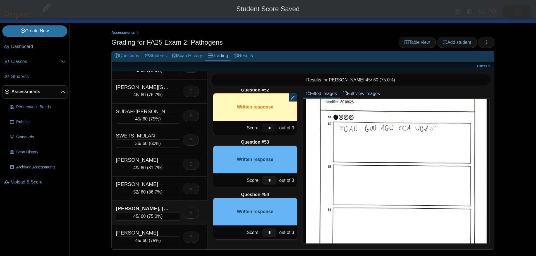
type input "*"
drag, startPoint x: 271, startPoint y: 183, endPoint x: 258, endPoint y: 178, distance: 14.7
click at [259, 179] on div "Score: * out of 3" at bounding box center [255, 181] width 84 height 14
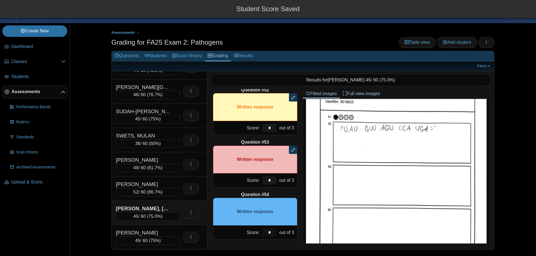
drag, startPoint x: 272, startPoint y: 233, endPoint x: 255, endPoint y: 222, distance: 20.8
click at [258, 228] on div "Score: * out of 3" at bounding box center [255, 233] width 84 height 14
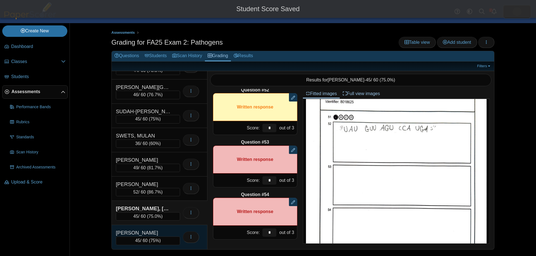
click at [161, 235] on div "[PERSON_NAME]" at bounding box center [144, 232] width 56 height 7
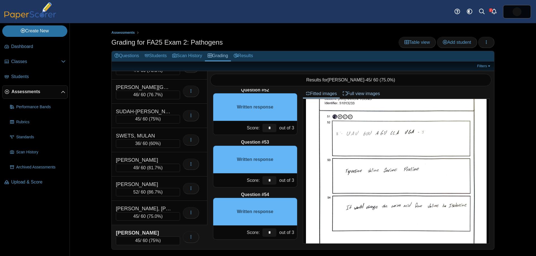
scroll to position [0, 0]
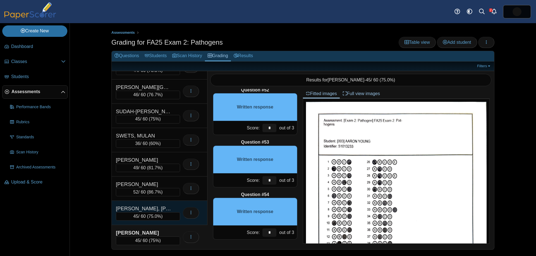
click at [166, 207] on div "[PERSON_NAME], [PERSON_NAME]" at bounding box center [144, 208] width 56 height 7
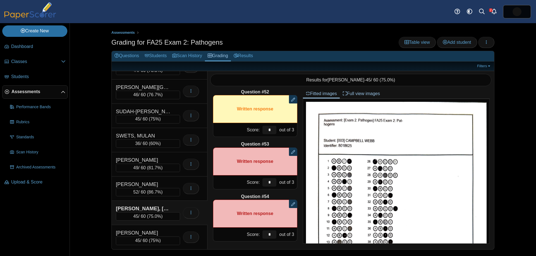
scroll to position [2676, 0]
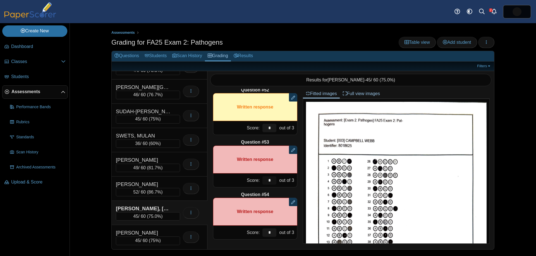
click at [273, 183] on input "*" at bounding box center [269, 180] width 14 height 8
drag, startPoint x: 274, startPoint y: 181, endPoint x: 261, endPoint y: 180, distance: 13.0
click at [261, 180] on div "*" at bounding box center [269, 181] width 17 height 14
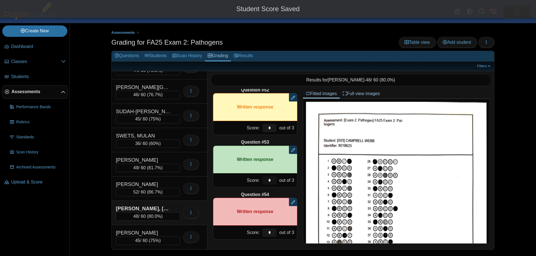
type input "*"
drag, startPoint x: 270, startPoint y: 234, endPoint x: 255, endPoint y: 227, distance: 16.5
click at [255, 227] on div "Score: * out of 3" at bounding box center [255, 233] width 84 height 14
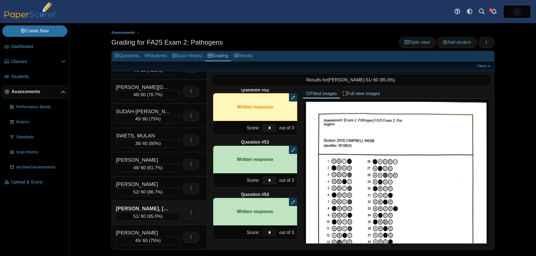
drag, startPoint x: 273, startPoint y: 233, endPoint x: 260, endPoint y: 228, distance: 13.8
click at [261, 230] on div "*" at bounding box center [269, 233] width 17 height 14
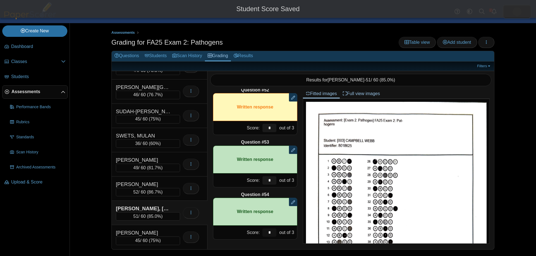
type input "*"
drag, startPoint x: 270, startPoint y: 127, endPoint x: 238, endPoint y: 118, distance: 33.1
click at [242, 119] on div "Question #52 Remove manual score Written response Score: * out of 3" at bounding box center [255, 111] width 84 height 48
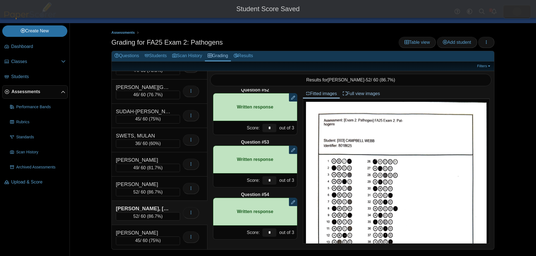
click at [275, 140] on div "Question #53" at bounding box center [255, 142] width 84 height 6
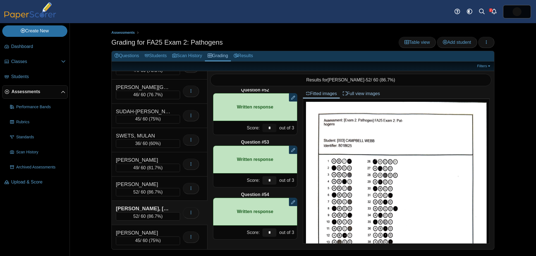
drag, startPoint x: 273, startPoint y: 128, endPoint x: 262, endPoint y: 127, distance: 11.3
click at [262, 127] on input "*" at bounding box center [269, 128] width 14 height 8
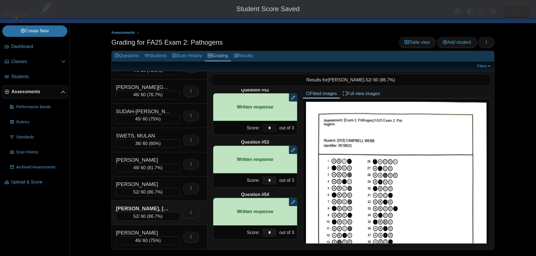
drag, startPoint x: 272, startPoint y: 128, endPoint x: 256, endPoint y: 129, distance: 15.9
click at [264, 128] on input "*" at bounding box center [269, 128] width 14 height 8
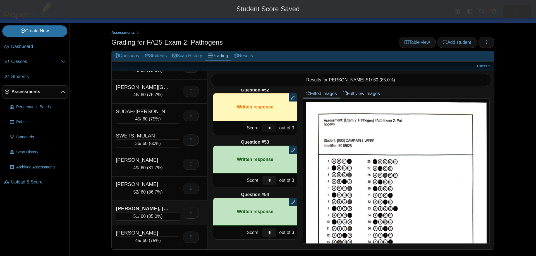
type input "*"
drag, startPoint x: 268, startPoint y: 181, endPoint x: 258, endPoint y: 180, distance: 10.1
click at [259, 180] on div "Score: * out of 3" at bounding box center [255, 181] width 84 height 14
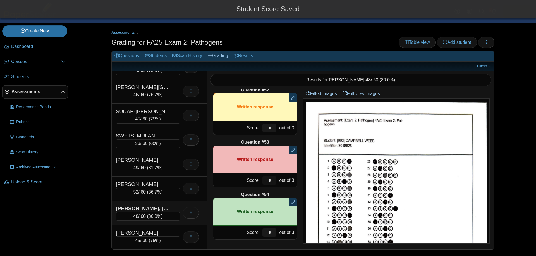
type input "*"
drag, startPoint x: 270, startPoint y: 234, endPoint x: 252, endPoint y: 224, distance: 19.9
click at [260, 229] on div "Score: * out of 3" at bounding box center [255, 233] width 84 height 14
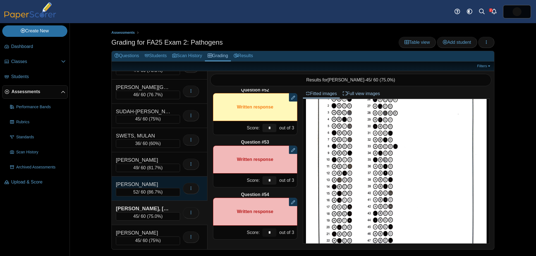
scroll to position [66, 0]
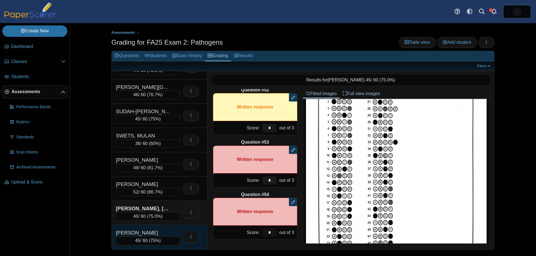
type input "*"
click at [173, 231] on div "[PERSON_NAME]" at bounding box center [148, 232] width 64 height 7
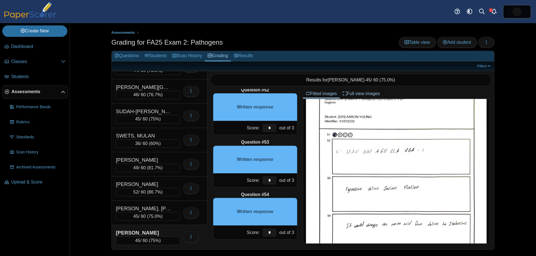
scroll to position [296, 0]
drag, startPoint x: 257, startPoint y: 128, endPoint x: 249, endPoint y: 128, distance: 7.3
click at [252, 128] on div "Score: * out of 3" at bounding box center [255, 128] width 84 height 14
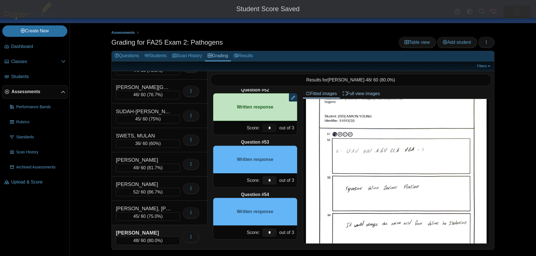
type input "*"
drag, startPoint x: 270, startPoint y: 180, endPoint x: 265, endPoint y: 174, distance: 7.9
click at [261, 177] on div "*" at bounding box center [269, 181] width 17 height 14
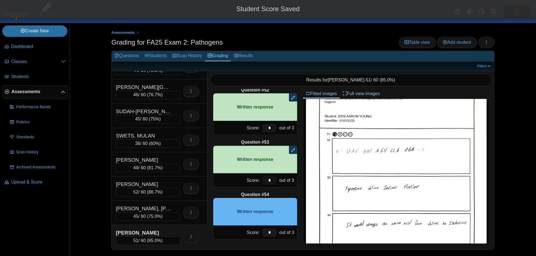
type input "*"
drag, startPoint x: 272, startPoint y: 232, endPoint x: 267, endPoint y: 230, distance: 5.7
click at [267, 231] on input "*" at bounding box center [269, 233] width 14 height 8
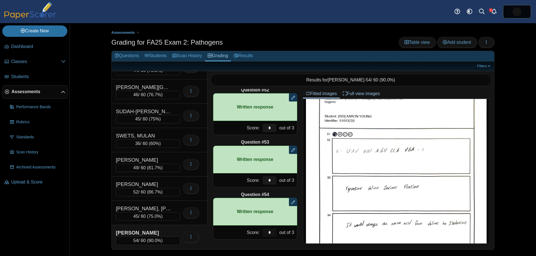
type input "*"
click at [508, 76] on div "Assessments Grading for FA25 Exam 2: Pathogens Table view Add student Loading… …" at bounding box center [303, 139] width 419 height 233
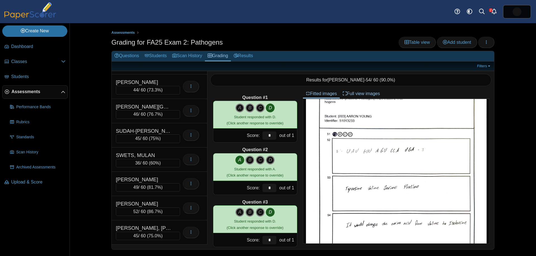
scroll to position [746, 0]
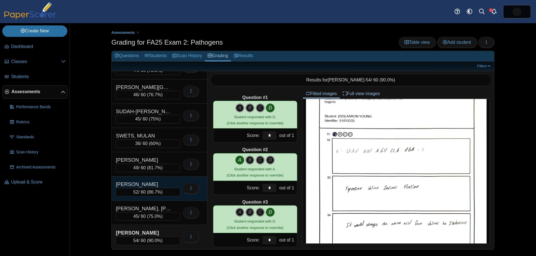
drag, startPoint x: 165, startPoint y: 187, endPoint x: 169, endPoint y: 185, distance: 4.2
click at [165, 187] on div "THOMPSON, AMANDA" at bounding box center [144, 184] width 56 height 7
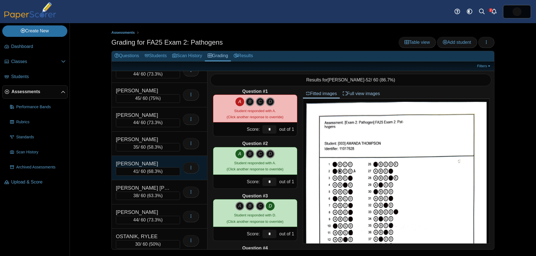
scroll to position [426, 0]
click at [154, 166] on div "[PERSON_NAME]" at bounding box center [144, 164] width 56 height 7
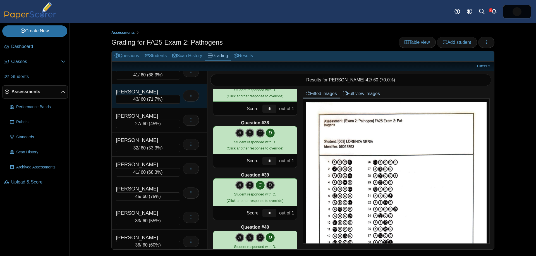
scroll to position [135, 0]
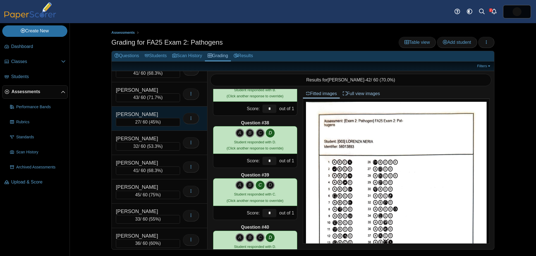
click at [163, 117] on div "CARRODUS, SERINITY" at bounding box center [144, 114] width 56 height 7
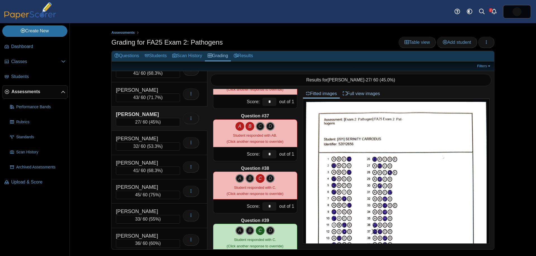
scroll to position [1864, 0]
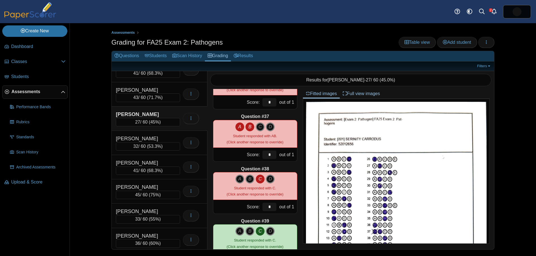
click at [236, 128] on icon "A" at bounding box center [239, 127] width 9 height 9
type input "*"
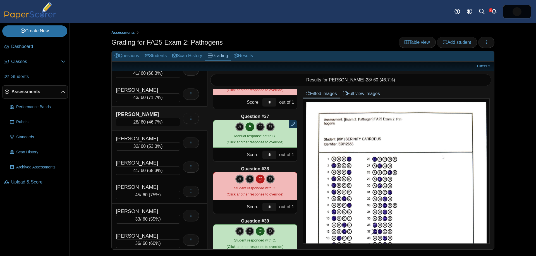
scroll to position [1864, 0]
click at [252, 56] on link "Results" at bounding box center [243, 56] width 25 height 10
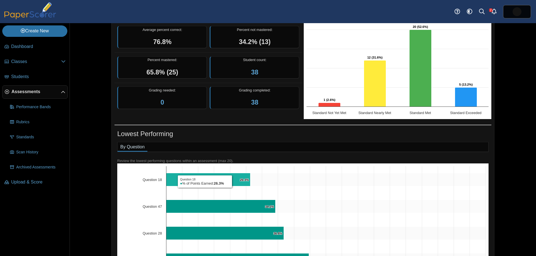
click at [234, 181] on icon "Question 18, 26.3%. % of Points Earned." at bounding box center [208, 179] width 84 height 13
click at [231, 175] on icon "Question 18, 26.3%. % of Points Earned." at bounding box center [208, 179] width 84 height 13
click at [226, 180] on icon "Question 18, 26.3%. % of Points Earned." at bounding box center [208, 179] width 84 height 13
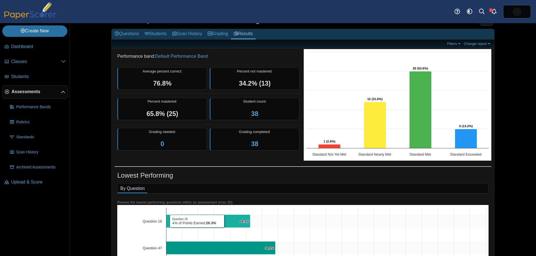
scroll to position [21, 0]
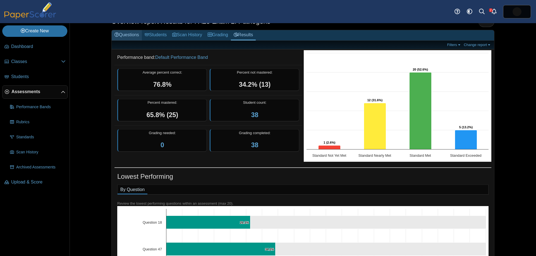
click at [130, 33] on link "Questions" at bounding box center [127, 35] width 30 height 10
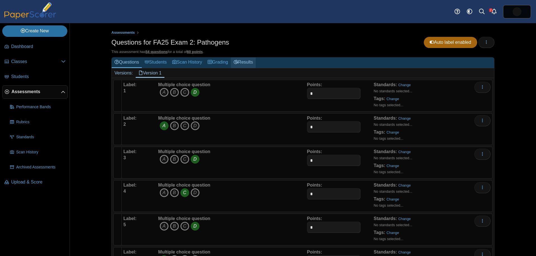
click at [247, 61] on link "Results" at bounding box center [243, 63] width 25 height 10
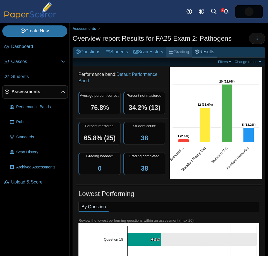
click at [183, 51] on link "Grading" at bounding box center [179, 52] width 26 height 10
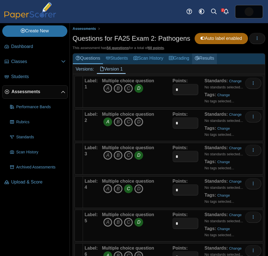
click at [211, 60] on link "Results" at bounding box center [204, 59] width 25 height 10
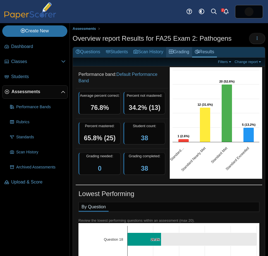
click at [186, 54] on link "Grading" at bounding box center [179, 52] width 26 height 10
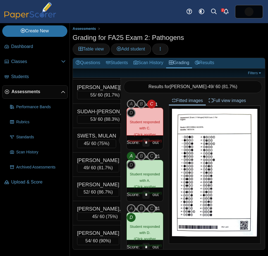
scroll to position [759, 0]
